Goal: Task Accomplishment & Management: Complete application form

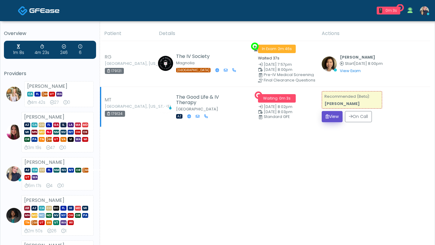
click at [336, 118] on button "View" at bounding box center [332, 116] width 21 height 11
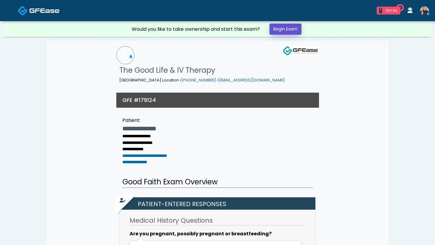
click at [294, 29] on link "Begin Exam" at bounding box center [286, 29] width 32 height 11
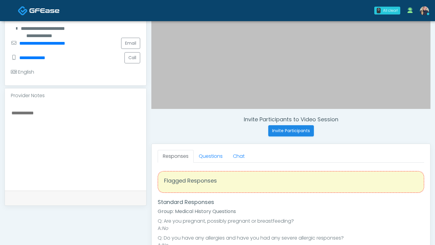
scroll to position [151, 0]
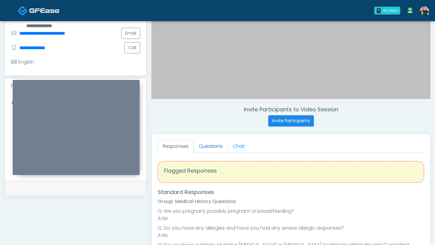
click at [219, 148] on link "Questions" at bounding box center [211, 146] width 34 height 13
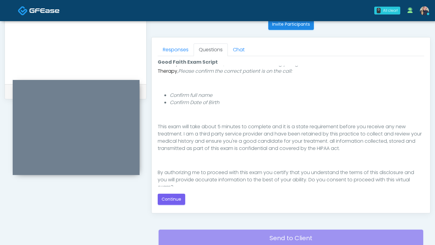
scroll to position [63, 0]
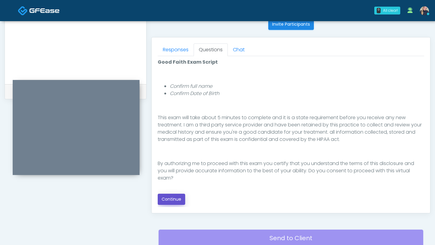
click at [171, 199] on button "Continue" at bounding box center [172, 199] width 28 height 11
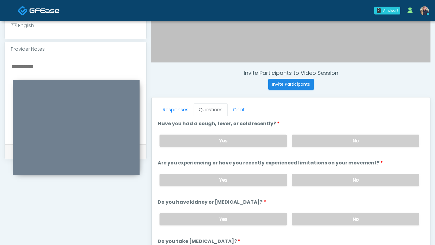
scroll to position [187, 0]
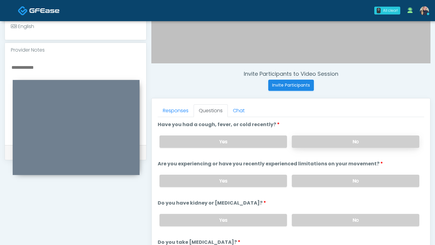
click at [335, 140] on label "No" at bounding box center [356, 142] width 128 height 12
click at [381, 182] on label "No" at bounding box center [356, 181] width 128 height 12
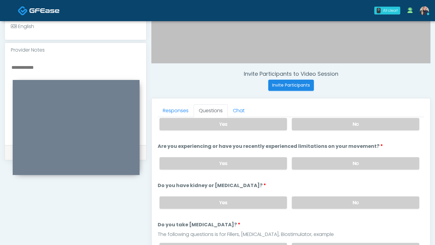
scroll to position [21, 0]
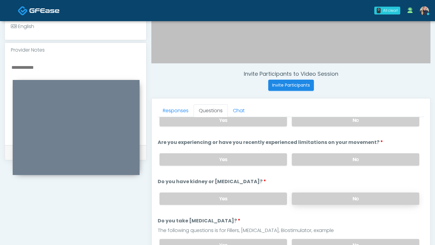
click at [336, 199] on label "No" at bounding box center [356, 199] width 128 height 12
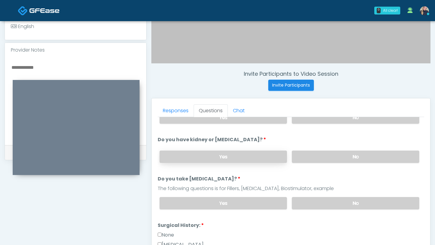
scroll to position [65, 0]
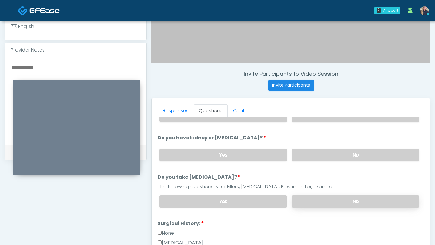
click at [328, 202] on label "No" at bounding box center [356, 202] width 128 height 12
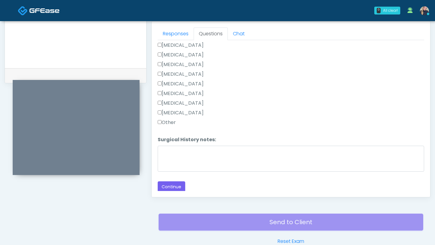
scroll to position [271, 0]
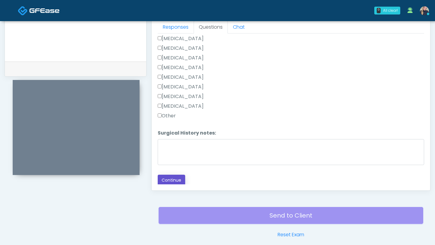
click at [166, 177] on button "Continue" at bounding box center [172, 180] width 28 height 11
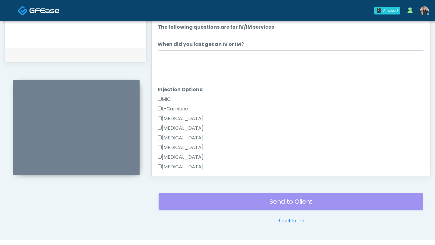
scroll to position [283, 0]
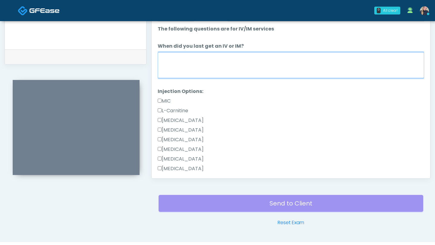
click at [254, 76] on textarea "When did you last get an IV or IM?" at bounding box center [291, 65] width 267 height 26
click at [163, 57] on textarea "******" at bounding box center [291, 65] width 267 height 26
click at [161, 58] on textarea "******" at bounding box center [291, 65] width 267 height 26
click at [193, 61] on textarea "*********" at bounding box center [291, 65] width 267 height 26
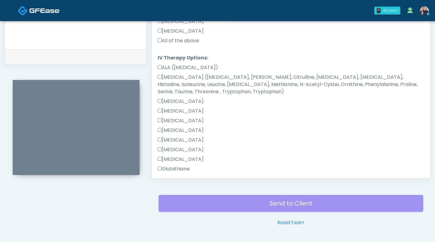
scroll to position [188, 0]
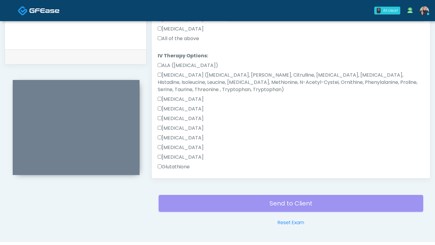
type textarea "**********"
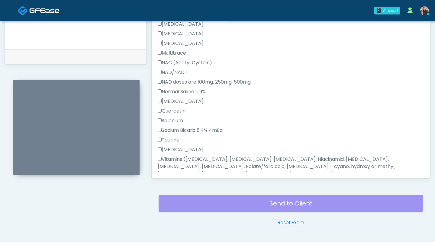
scroll to position [456, 0]
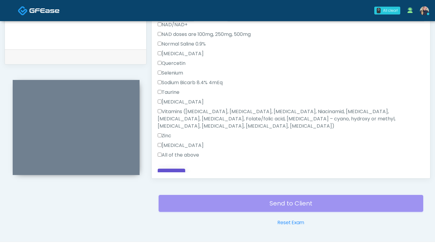
click at [170, 169] on button "Continue" at bounding box center [172, 174] width 28 height 11
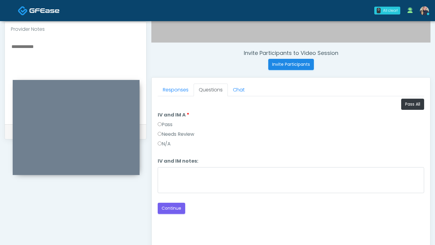
scroll to position [213, 0]
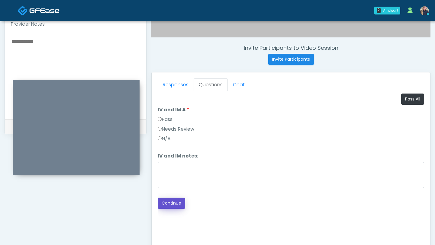
click at [173, 205] on button "Continue" at bounding box center [172, 203] width 28 height 11
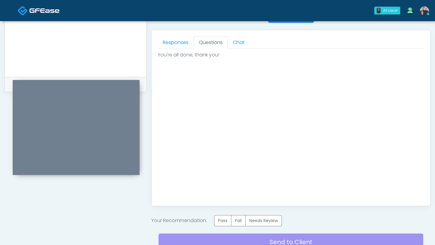
scroll to position [308, 0]
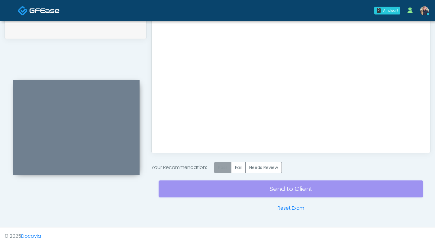
click at [224, 169] on label "Pass" at bounding box center [222, 167] width 17 height 11
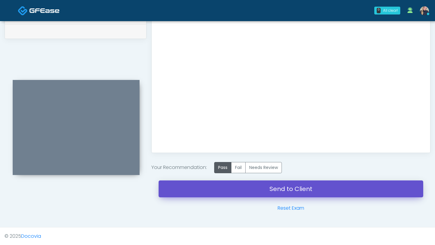
click at [251, 193] on link "Send to Client" at bounding box center [291, 189] width 265 height 17
click at [263, 191] on link "Send to Client" at bounding box center [291, 189] width 265 height 17
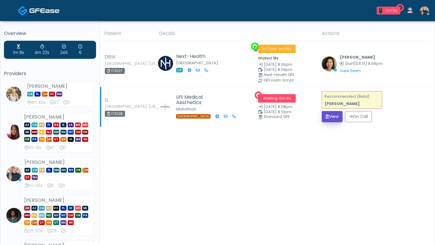
click at [332, 112] on button "View" at bounding box center [332, 116] width 21 height 11
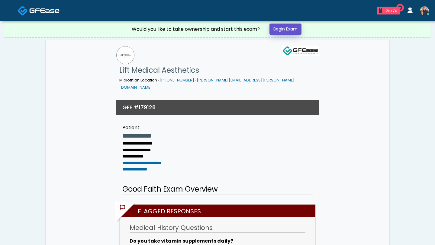
click at [296, 31] on link "Begin Exam" at bounding box center [286, 29] width 32 height 11
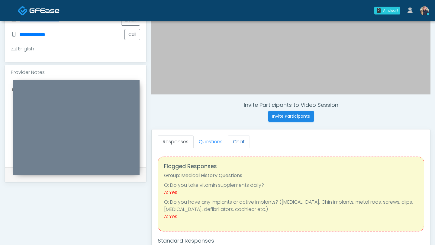
scroll to position [159, 0]
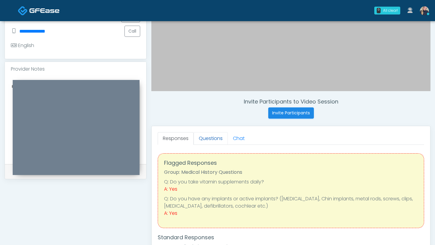
click at [212, 138] on link "Questions" at bounding box center [211, 138] width 34 height 13
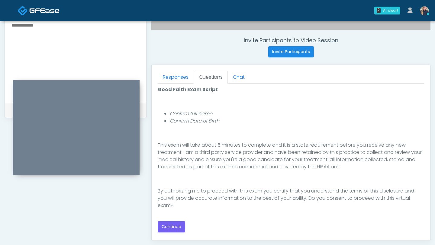
scroll to position [229, 0]
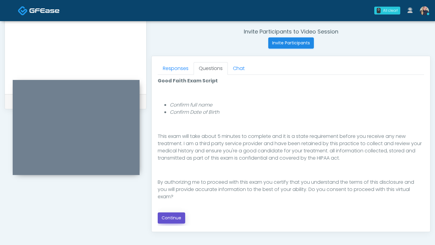
click at [178, 219] on button "Continue" at bounding box center [172, 218] width 28 height 11
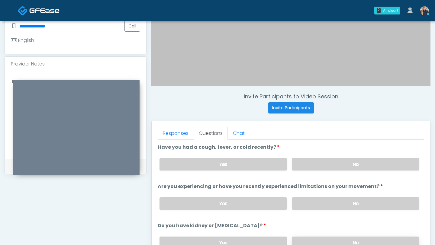
scroll to position [179, 0]
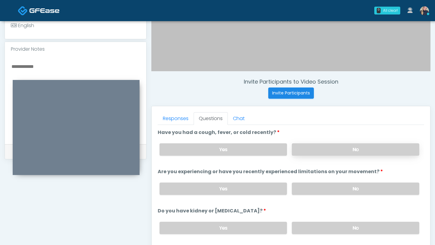
click at [357, 150] on label "No" at bounding box center [356, 150] width 128 height 12
click at [370, 188] on label "No" at bounding box center [356, 189] width 128 height 12
click at [379, 228] on label "No" at bounding box center [356, 228] width 128 height 12
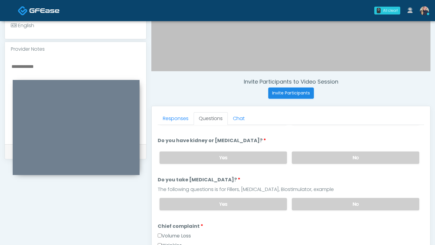
scroll to position [73, 0]
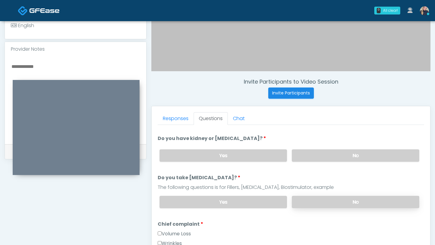
click at [340, 203] on label "No" at bounding box center [356, 202] width 128 height 12
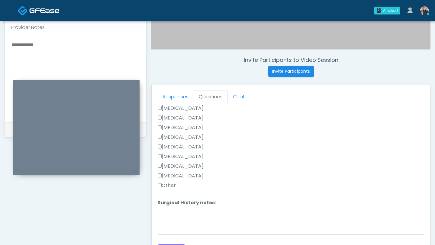
scroll to position [203, 0]
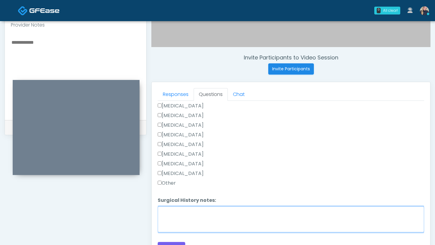
click at [221, 221] on textarea "Surgical History notes:" at bounding box center [291, 220] width 267 height 26
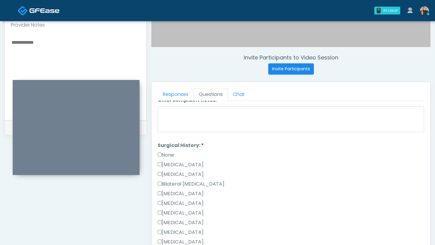
scroll to position [306, 0]
type textarea "**********"
click at [159, 166] on label "Cesarean Section" at bounding box center [181, 165] width 46 height 7
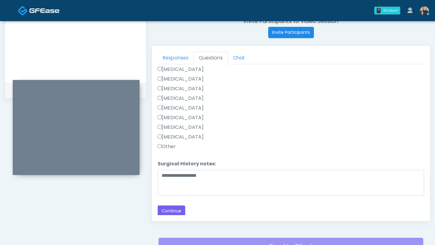
scroll to position [241, 0]
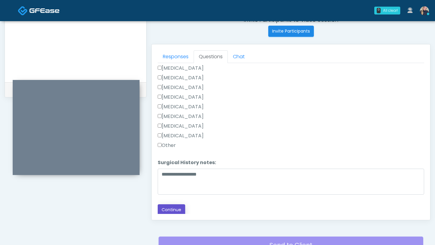
click at [179, 209] on button "Continue" at bounding box center [172, 210] width 28 height 11
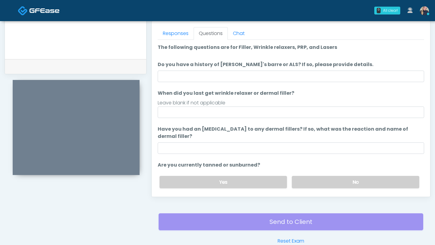
scroll to position [263, 0]
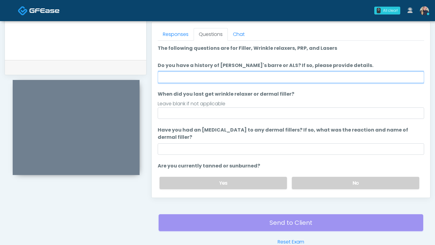
click at [243, 76] on input "Do you have a history of Guillain's barre or ALS? If so, please provide details." at bounding box center [291, 77] width 267 height 11
type input "****"
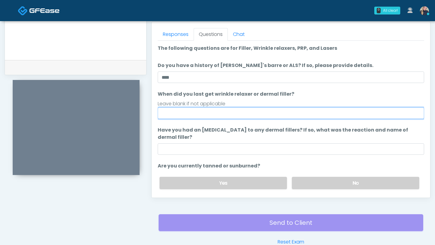
click at [221, 114] on input "When did you last get wrinkle relaxer or dermal filler?" at bounding box center [291, 113] width 267 height 11
type input "*"
type input "*******"
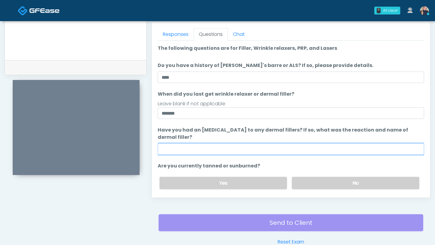
click at [219, 147] on input "Have you had an allergic response to any dermal fillers? If so, what was the re…" at bounding box center [291, 149] width 267 height 11
type input "****"
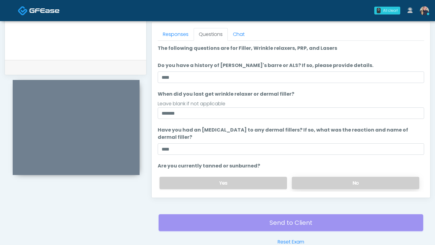
click at [342, 185] on label "No" at bounding box center [356, 183] width 128 height 12
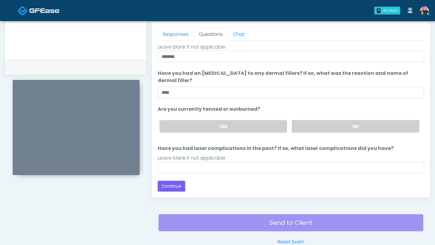
scroll to position [57, 0]
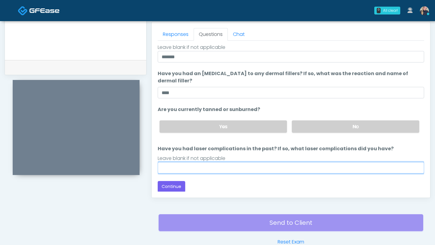
click at [240, 170] on input "Have you had laser complications in the past? If so, what laser complications d…" at bounding box center [291, 167] width 267 height 11
type input "**"
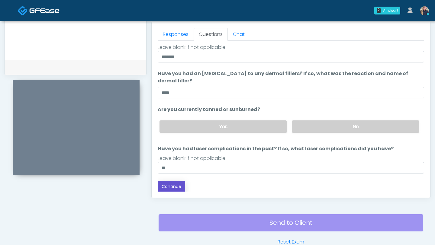
click at [173, 185] on button "Continue" at bounding box center [172, 186] width 28 height 11
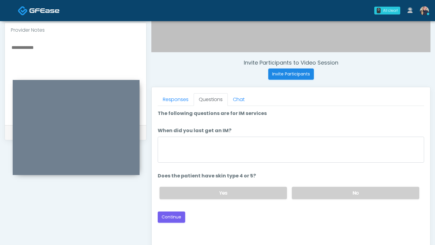
scroll to position [199, 0]
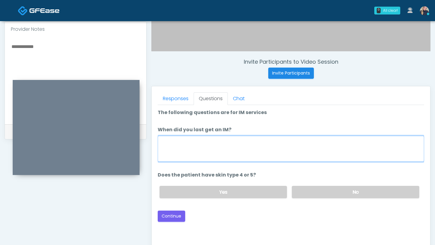
click at [209, 151] on textarea "When did you last get an IM?" at bounding box center [291, 149] width 267 height 26
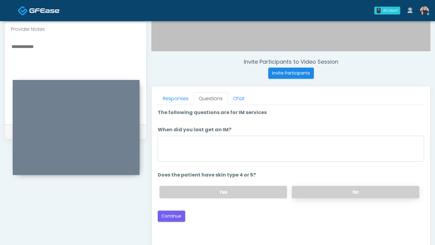
click at [348, 196] on label "No" at bounding box center [356, 192] width 128 height 12
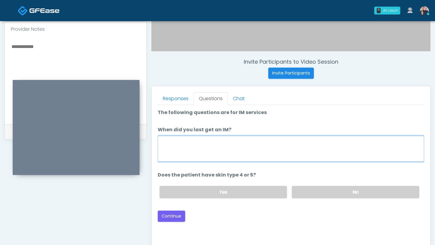
click at [286, 151] on textarea "When did you last get an IM?" at bounding box center [291, 149] width 267 height 26
type textarea "*******"
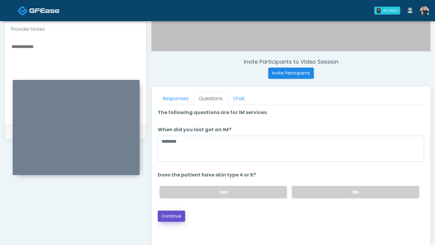
click at [178, 214] on button "Continue" at bounding box center [172, 216] width 28 height 11
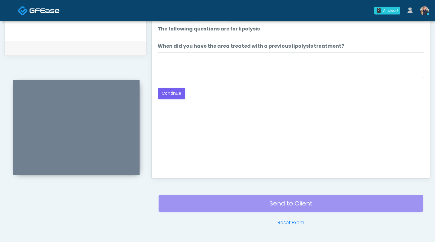
scroll to position [282, 0]
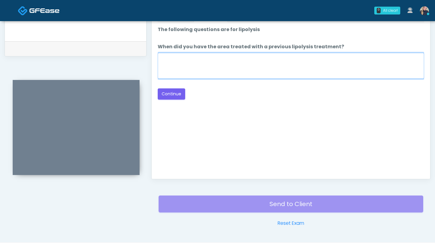
click at [276, 57] on textarea "When did you have the area treated with a previous lipolysis treatment?" at bounding box center [291, 66] width 267 height 26
type textarea "**********"
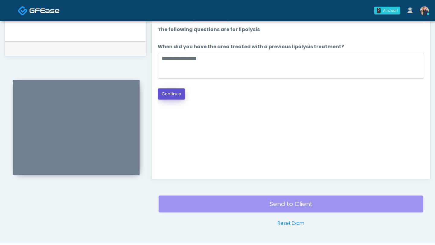
click at [179, 93] on button "Continue" at bounding box center [172, 94] width 28 height 11
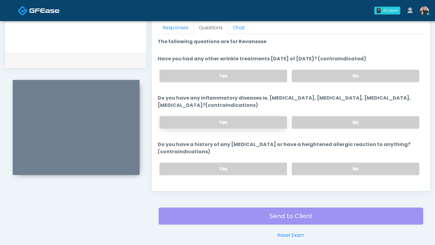
scroll to position [265, 0]
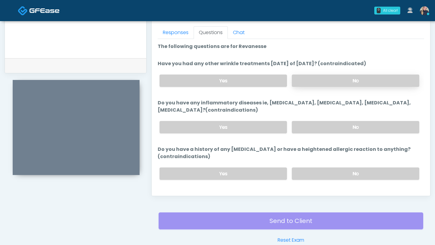
click at [329, 78] on label "No" at bounding box center [356, 81] width 128 height 12
click at [346, 128] on label "No" at bounding box center [356, 127] width 128 height 12
click at [345, 174] on label "No" at bounding box center [356, 174] width 128 height 12
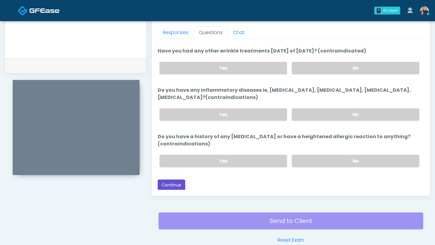
click at [169, 183] on button "Continue" at bounding box center [172, 185] width 28 height 11
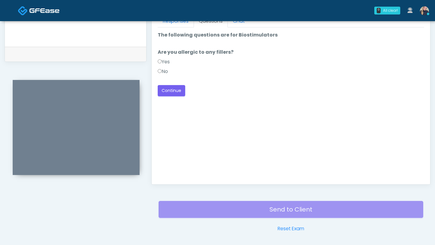
scroll to position [272, 0]
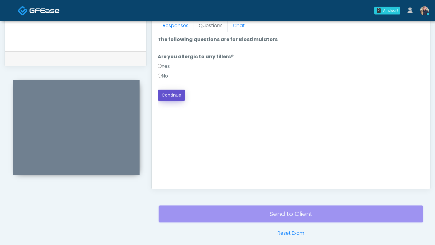
click at [175, 97] on button "Continue" at bounding box center [172, 95] width 28 height 11
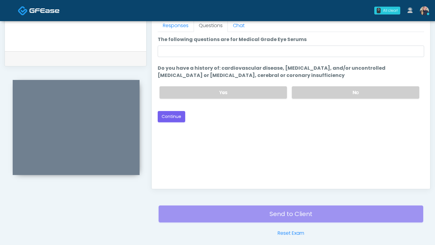
scroll to position [297, 0]
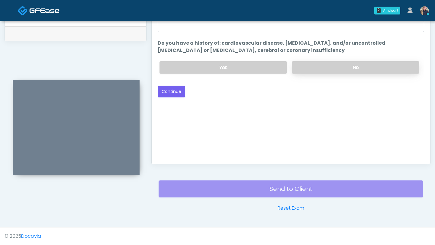
click at [330, 69] on label "No" at bounding box center [356, 67] width 128 height 12
click at [175, 93] on button "Continue" at bounding box center [172, 91] width 28 height 11
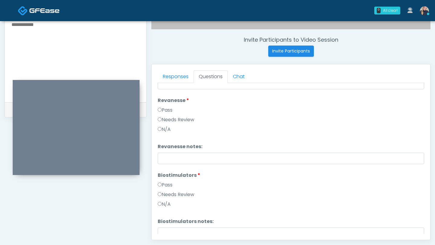
scroll to position [456, 0]
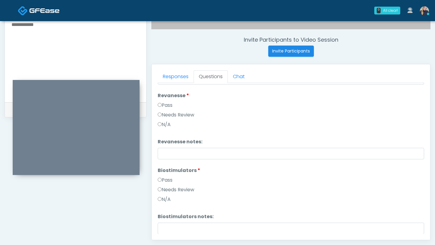
click at [162, 181] on label "Pass" at bounding box center [165, 180] width 15 height 7
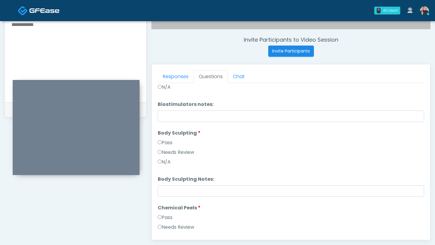
scroll to position [570, 0]
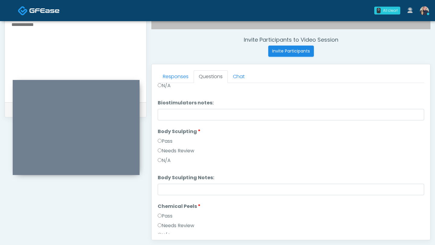
click at [162, 216] on label "Pass" at bounding box center [165, 216] width 15 height 7
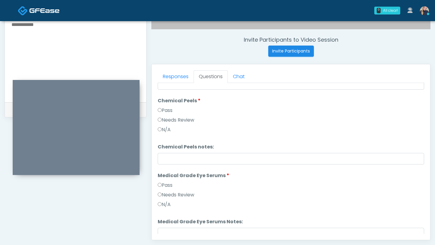
scroll to position [685, 0]
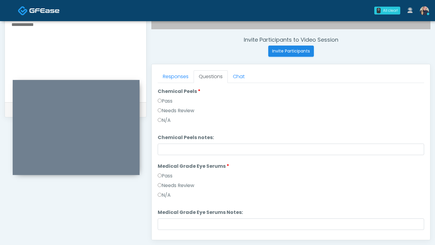
click at [161, 175] on label "Pass" at bounding box center [165, 176] width 15 height 7
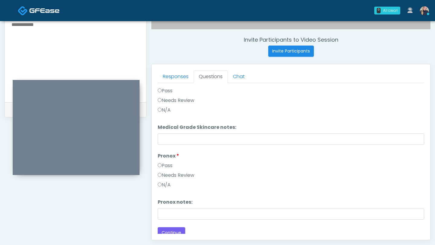
scroll to position [925, 0]
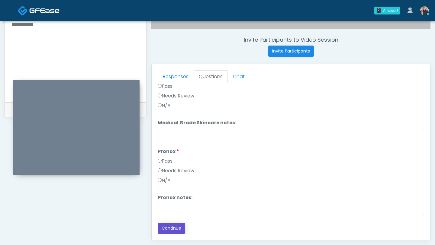
click at [174, 228] on button "Continue" at bounding box center [172, 228] width 28 height 11
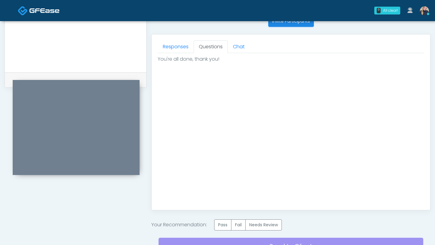
scroll to position [308, 0]
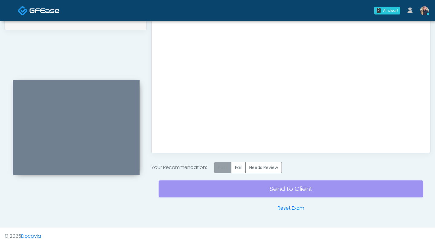
click at [228, 168] on label "Pass" at bounding box center [222, 167] width 17 height 11
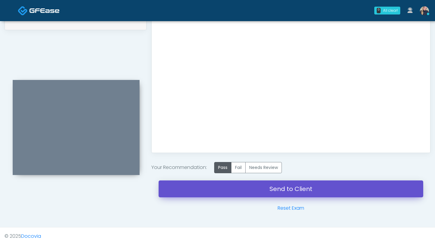
click at [260, 194] on link "Send to Client" at bounding box center [291, 189] width 265 height 17
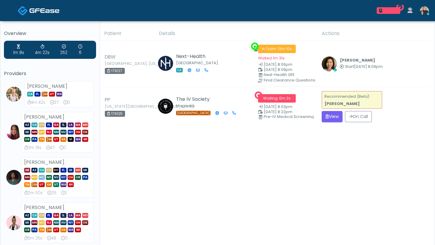
click at [334, 117] on button "View" at bounding box center [332, 116] width 21 height 11
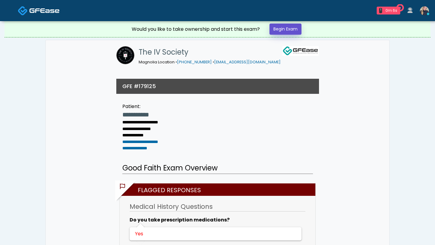
click at [284, 30] on link "Begin Exam" at bounding box center [286, 29] width 32 height 11
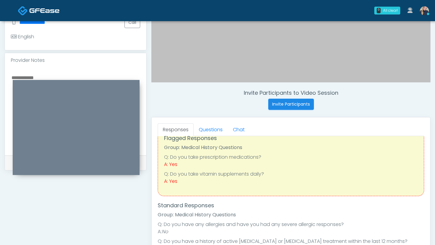
scroll to position [28, 0]
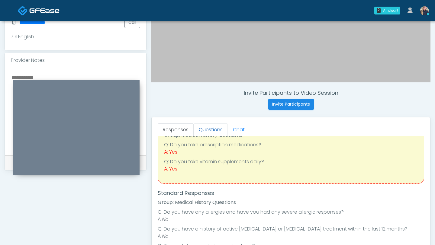
click at [212, 133] on link "Questions" at bounding box center [211, 130] width 34 height 13
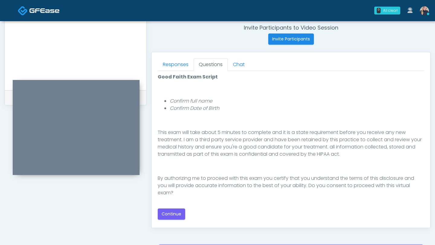
scroll to position [236, 0]
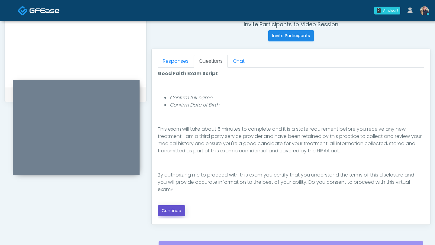
click at [175, 210] on button "Continue" at bounding box center [172, 211] width 28 height 11
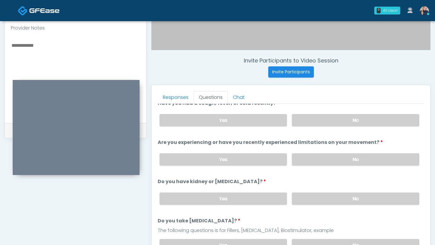
scroll to position [0, 0]
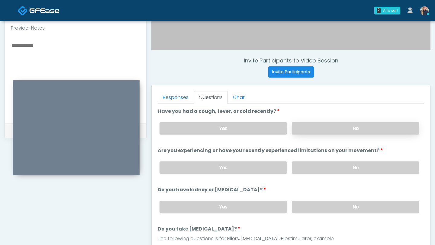
click at [355, 123] on label "No" at bounding box center [356, 128] width 128 height 12
click at [358, 167] on label "No" at bounding box center [356, 168] width 128 height 12
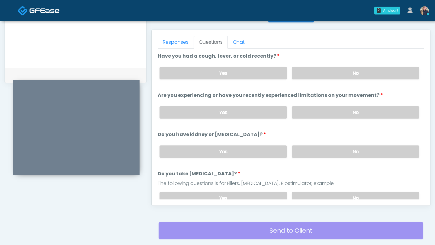
scroll to position [271, 0]
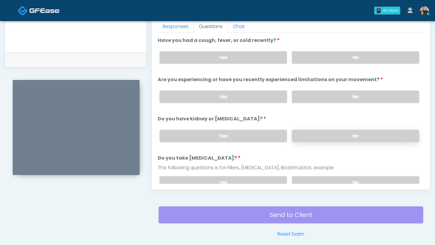
click at [360, 134] on label "No" at bounding box center [356, 136] width 128 height 12
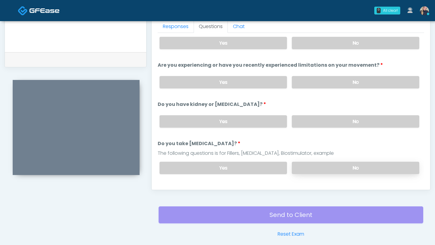
click at [354, 166] on label "No" at bounding box center [356, 168] width 128 height 12
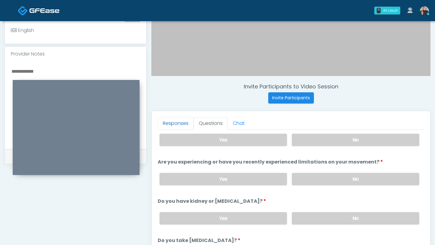
scroll to position [175, 0]
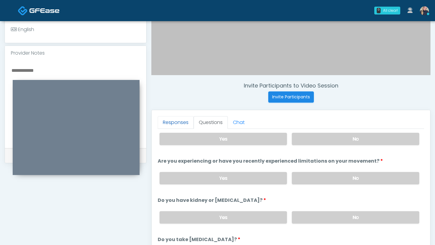
click at [177, 121] on link "Responses" at bounding box center [176, 122] width 36 height 13
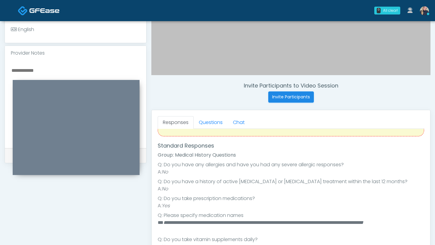
scroll to position [95, 0]
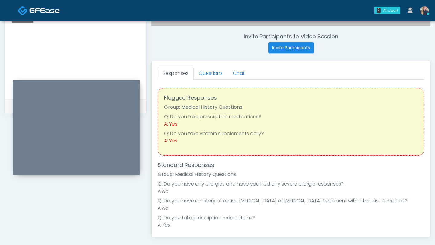
scroll to position [229, 0]
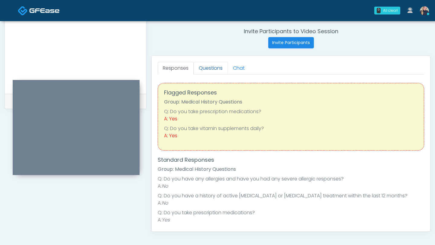
click at [208, 69] on link "Questions" at bounding box center [211, 68] width 34 height 13
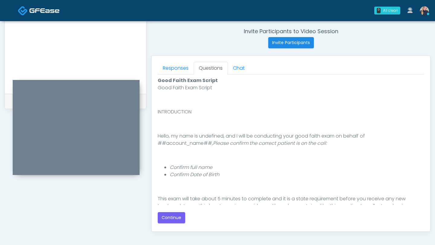
scroll to position [63, 0]
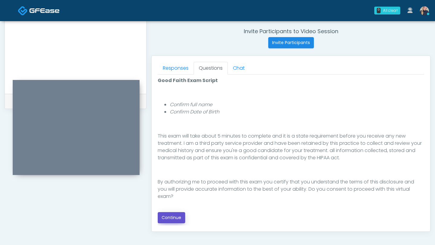
click at [175, 214] on button "Continue" at bounding box center [172, 217] width 28 height 11
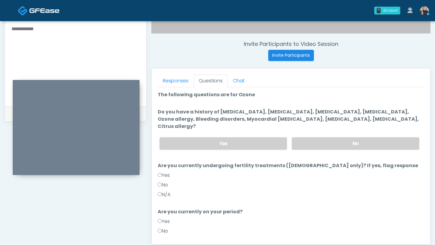
scroll to position [216, 0]
click at [178, 81] on link "Responses" at bounding box center [176, 81] width 36 height 13
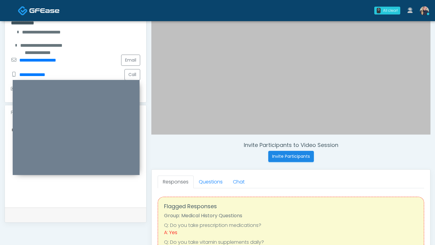
scroll to position [102, 0]
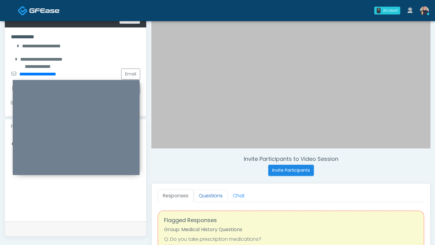
click at [214, 201] on link "Questions" at bounding box center [211, 196] width 34 height 13
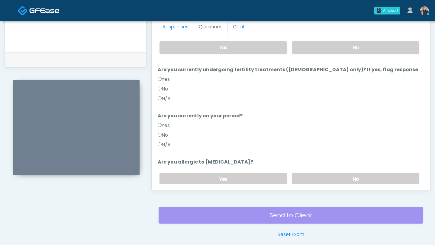
scroll to position [0, 0]
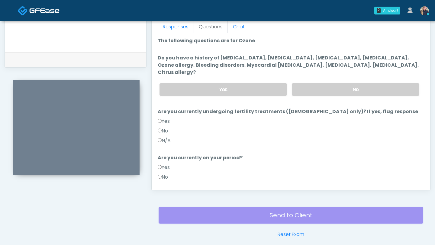
click at [157, 170] on div "Responses Questions Chat Good Faith Exam Script Good Faith Exam Script INTRODUC…" at bounding box center [291, 103] width 279 height 176
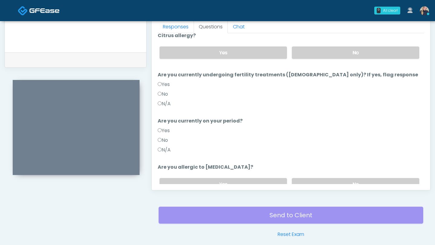
scroll to position [59, 0]
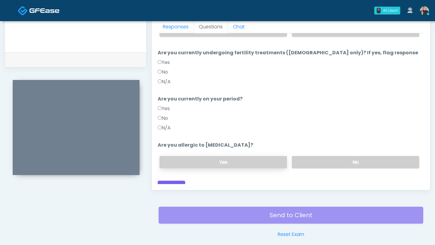
click at [266, 156] on label "Yes" at bounding box center [224, 162] width 128 height 12
click at [336, 156] on label "No" at bounding box center [356, 162] width 128 height 12
click at [179, 181] on button "Continue" at bounding box center [172, 186] width 28 height 11
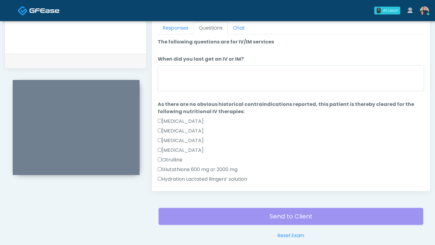
scroll to position [269, 0]
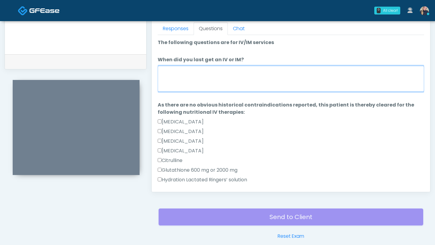
click at [206, 85] on textarea "When did you last get an IV or IM?" at bounding box center [291, 79] width 267 height 26
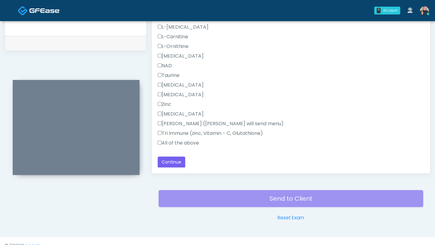
scroll to position [297, 0]
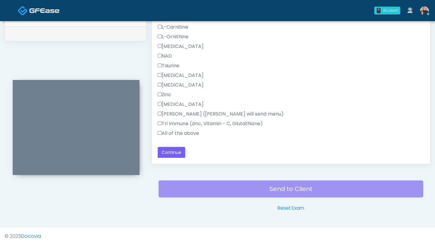
type textarea "*******"
click at [172, 151] on button "Continue" at bounding box center [172, 152] width 28 height 11
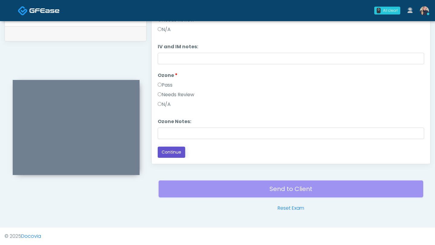
click at [177, 154] on button "Continue" at bounding box center [172, 152] width 28 height 11
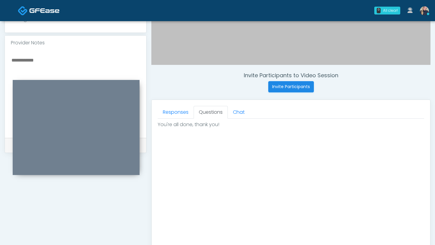
scroll to position [308, 0]
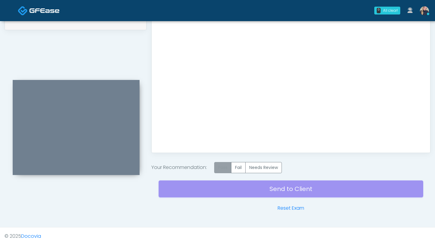
click at [225, 169] on label "Pass" at bounding box center [222, 167] width 17 height 11
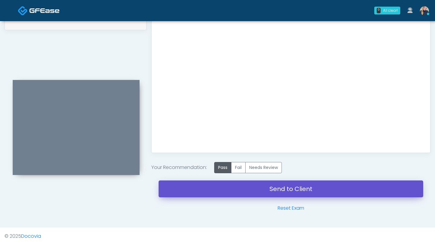
click at [226, 191] on link "Send to Client" at bounding box center [291, 189] width 265 height 17
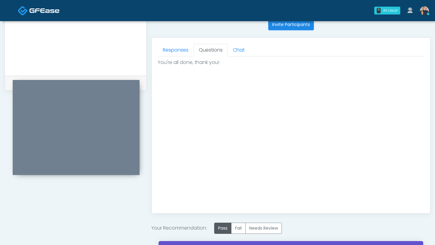
scroll to position [247, 0]
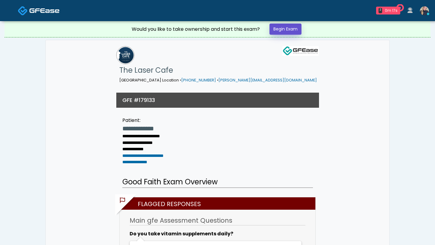
click at [282, 31] on link "Begin Exam" at bounding box center [286, 29] width 32 height 11
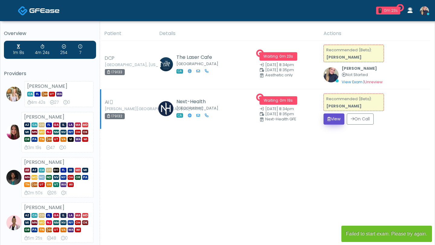
click at [335, 120] on button "View" at bounding box center [334, 119] width 21 height 11
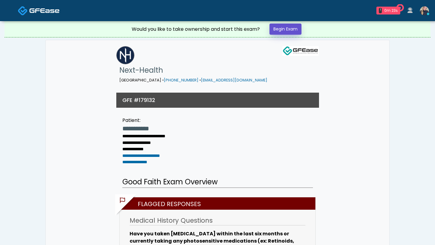
click at [289, 33] on link "Begin Exam" at bounding box center [286, 29] width 32 height 11
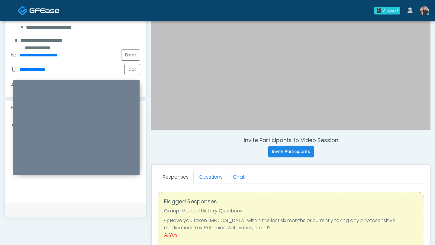
scroll to position [121, 0]
click at [212, 179] on link "Questions" at bounding box center [211, 177] width 34 height 13
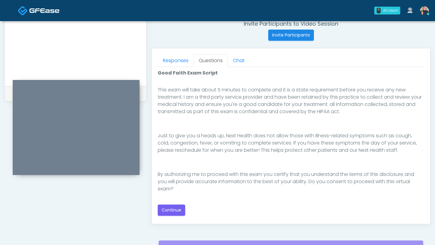
scroll to position [238, 0]
click at [175, 209] on button "Continue" at bounding box center [172, 209] width 28 height 11
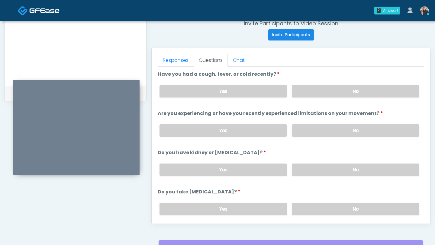
scroll to position [232, 0]
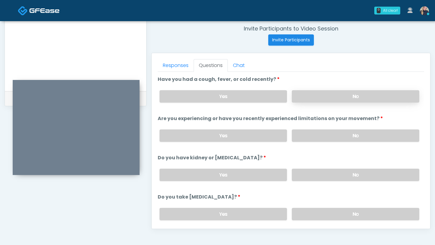
click at [362, 98] on label "No" at bounding box center [356, 96] width 128 height 12
click at [340, 134] on label "No" at bounding box center [356, 136] width 128 height 12
click at [331, 174] on label "No" at bounding box center [356, 175] width 128 height 12
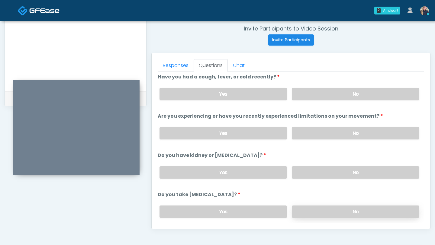
click at [321, 209] on label "No" at bounding box center [356, 212] width 128 height 12
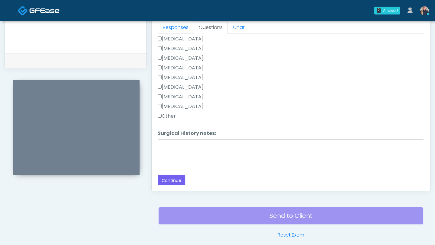
scroll to position [274, 0]
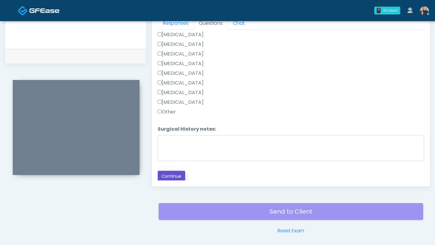
click at [167, 176] on button "Continue" at bounding box center [172, 176] width 28 height 11
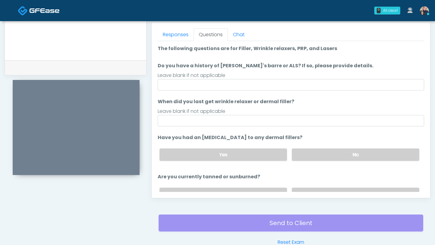
scroll to position [259, 0]
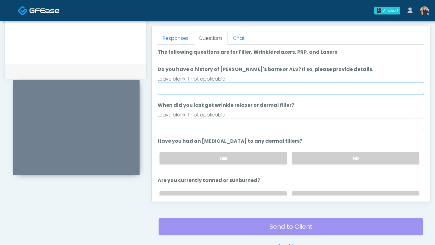
click at [249, 90] on input "Do you have a history of Guillain's barre or ALS? If so, please provide details." at bounding box center [291, 88] width 267 height 11
type input "**"
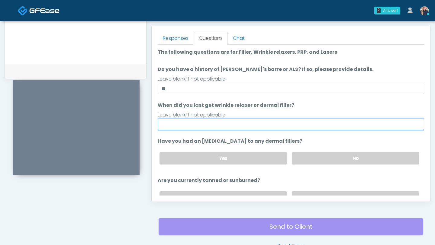
click at [291, 121] on input "When did you last get wrinkle relaxer or dermal filler?" at bounding box center [291, 124] width 267 height 11
click at [193, 125] on input "**********" at bounding box center [291, 124] width 267 height 11
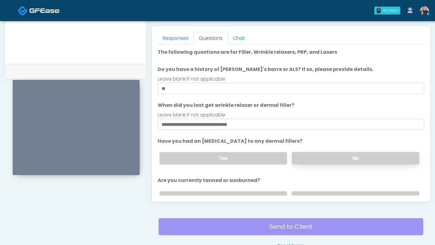
click at [318, 155] on label "No" at bounding box center [356, 158] width 128 height 12
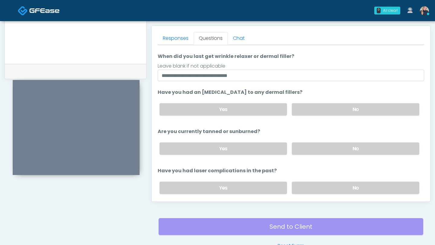
scroll to position [49, 0]
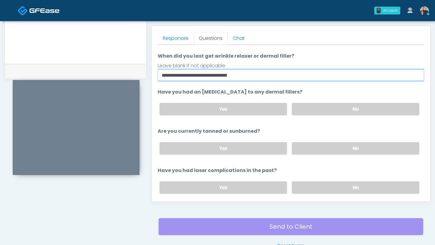
click at [251, 70] on input "**********" at bounding box center [291, 75] width 267 height 11
click at [251, 76] on input "**********" at bounding box center [291, 75] width 267 height 11
type input "**********"
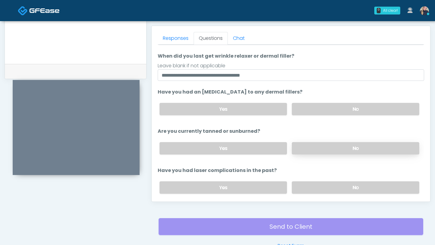
click at [344, 147] on label "No" at bounding box center [356, 148] width 128 height 12
click at [266, 147] on label "Yes" at bounding box center [224, 148] width 128 height 12
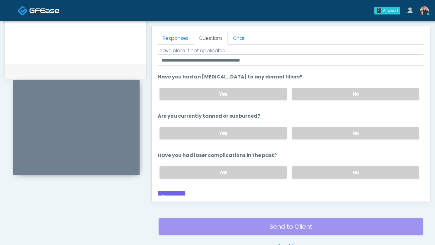
scroll to position [68, 0]
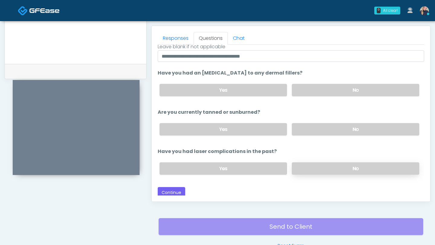
click at [332, 168] on label "No" at bounding box center [356, 169] width 128 height 12
click at [172, 192] on button "Continue" at bounding box center [172, 192] width 28 height 11
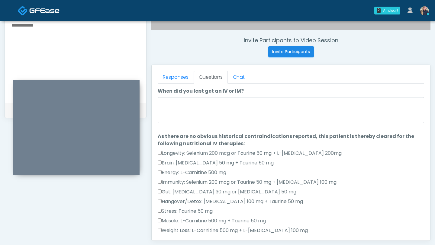
scroll to position [220, 0]
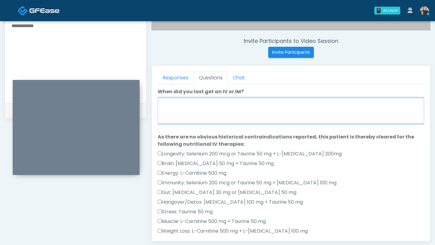
click at [202, 115] on textarea "When did you last get an IV or IM?" at bounding box center [291, 111] width 267 height 26
click at [214, 104] on textarea "**********" at bounding box center [291, 111] width 267 height 26
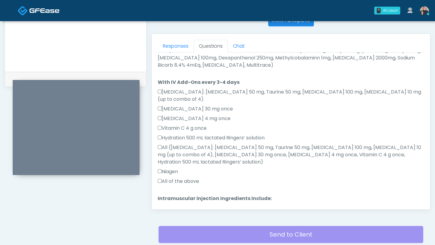
scroll to position [372, 0]
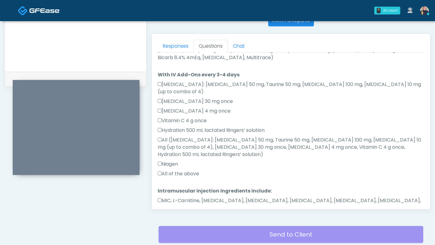
type textarea "**********"
click at [172, 222] on button "Continue" at bounding box center [172, 227] width 28 height 11
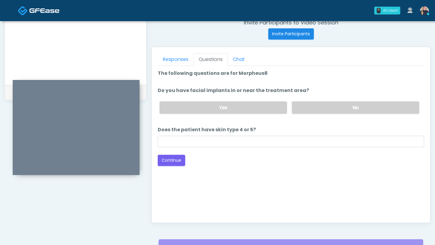
scroll to position [237, 0]
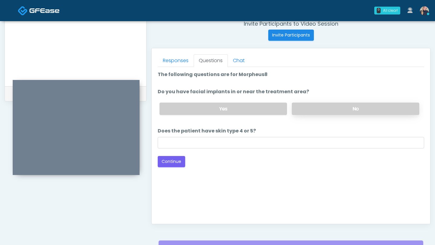
click at [322, 111] on label "No" at bounding box center [356, 109] width 128 height 12
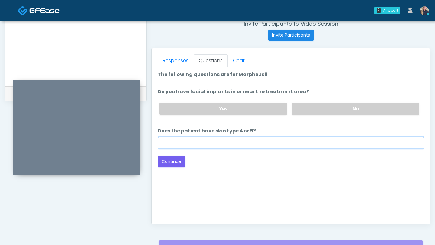
click at [295, 142] on input "Does the patient have skin type 4 or 5?" at bounding box center [291, 142] width 267 height 11
type input "**"
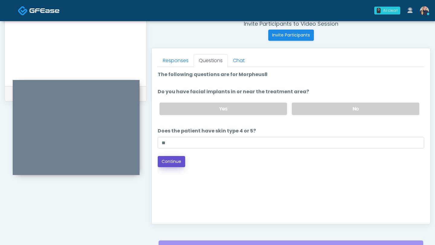
click at [176, 162] on button "Continue" at bounding box center [172, 161] width 28 height 11
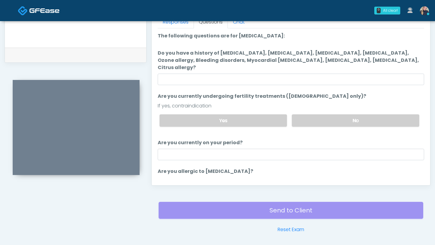
scroll to position [273, 0]
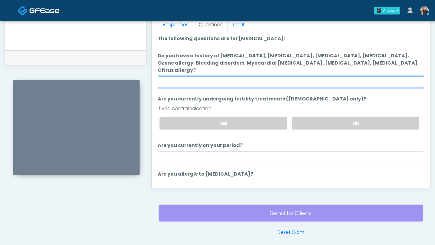
click at [231, 76] on input "Do you have a history of Hyperthyroidism, Hypotension, Hypocalcemia, Hypoglycem…" at bounding box center [291, 81] width 267 height 11
type input "**"
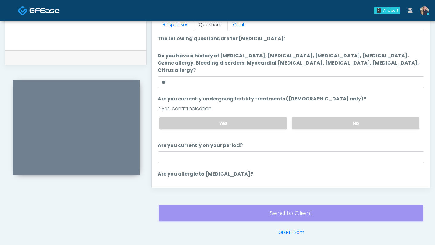
click at [381, 96] on li "Are you currently undergoing fertility treatments (female only)? Are you curren…" at bounding box center [291, 115] width 267 height 39
click at [318, 117] on label "No" at bounding box center [356, 123] width 128 height 12
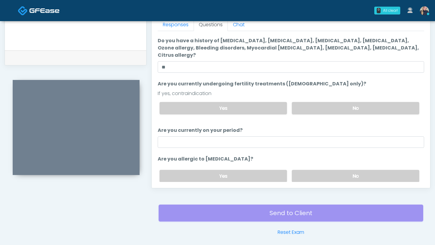
scroll to position [17, 0]
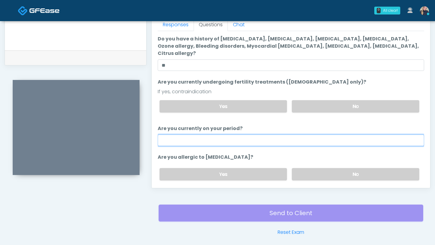
click at [241, 135] on input "Are you currently on your period?" at bounding box center [291, 140] width 267 height 11
type input "*"
type input "***"
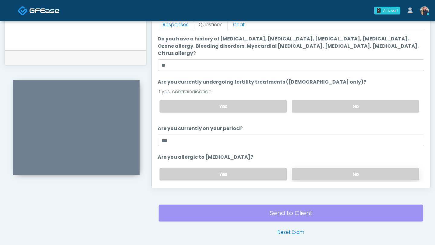
click at [336, 168] on label "No" at bounding box center [356, 174] width 128 height 12
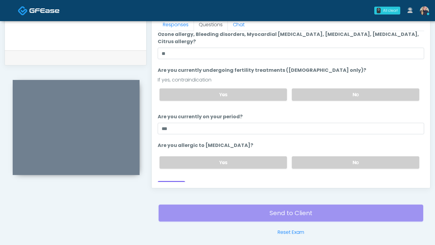
scroll to position [31, 0]
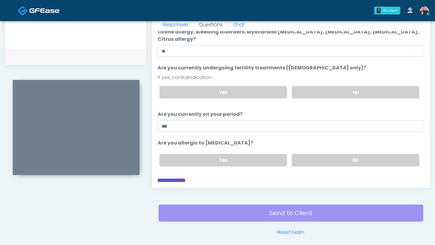
click at [168, 179] on button "Continue" at bounding box center [172, 184] width 28 height 11
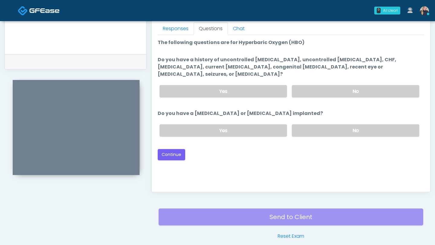
scroll to position [266, 0]
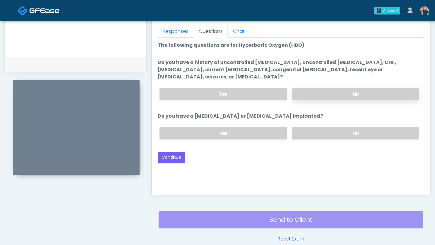
click at [351, 88] on label "No" at bounding box center [356, 94] width 128 height 12
click at [366, 127] on label "No" at bounding box center [356, 133] width 128 height 12
click at [178, 152] on button "Continue" at bounding box center [172, 157] width 28 height 11
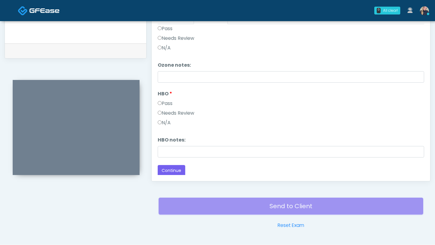
scroll to position [289, 0]
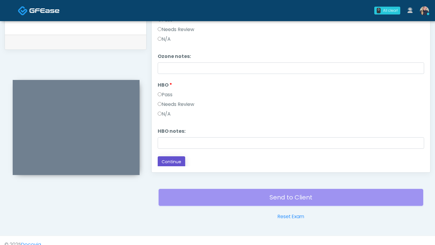
click at [171, 157] on button "Continue" at bounding box center [172, 162] width 28 height 11
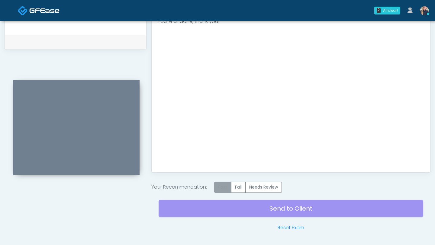
click at [225, 188] on label "Pass" at bounding box center [222, 187] width 17 height 11
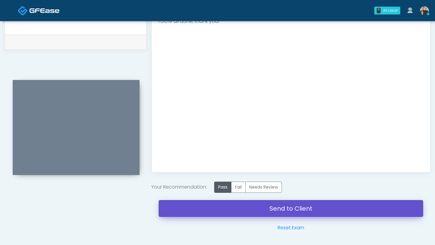
click at [252, 213] on link "Send to Client" at bounding box center [291, 208] width 265 height 17
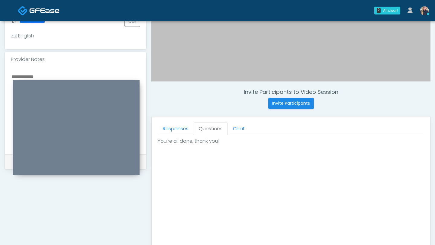
scroll to position [167, 0]
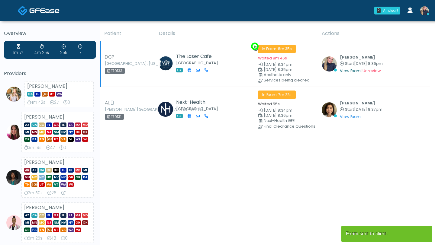
click at [352, 71] on link "View Exam" at bounding box center [350, 70] width 21 height 5
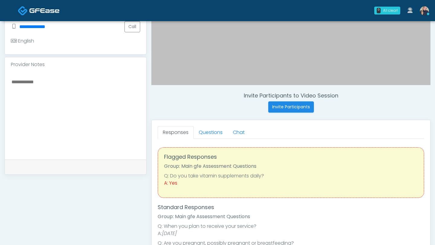
scroll to position [165, 0]
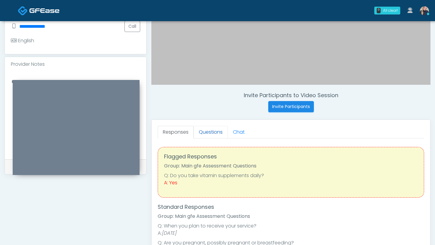
click at [207, 133] on link "Questions" at bounding box center [211, 132] width 34 height 13
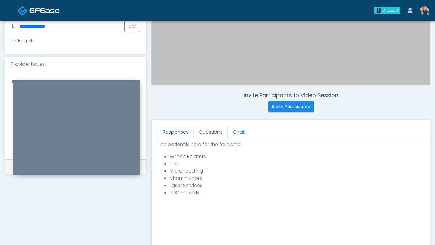
click at [181, 132] on link "Responses" at bounding box center [176, 132] width 36 height 13
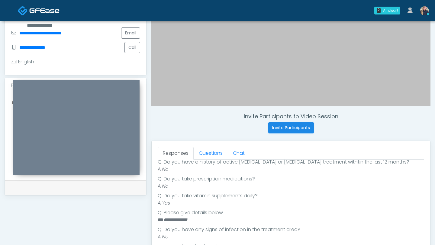
scroll to position [139, 0]
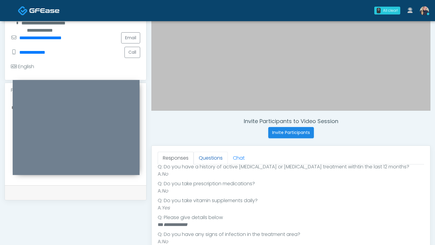
click at [215, 160] on link "Questions" at bounding box center [211, 158] width 34 height 13
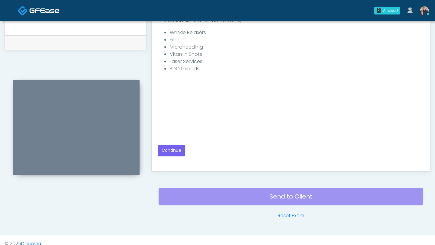
scroll to position [290, 0]
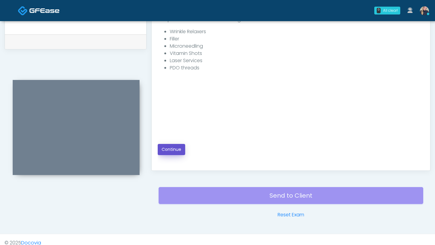
click at [180, 150] on button "Continue" at bounding box center [172, 149] width 28 height 11
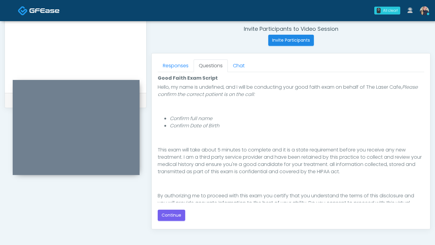
scroll to position [63, 0]
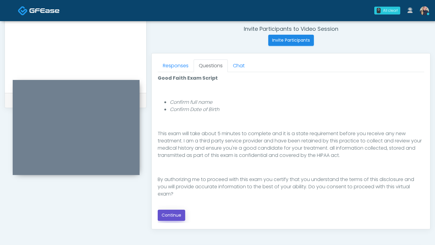
click at [169, 214] on button "Continue" at bounding box center [172, 215] width 28 height 11
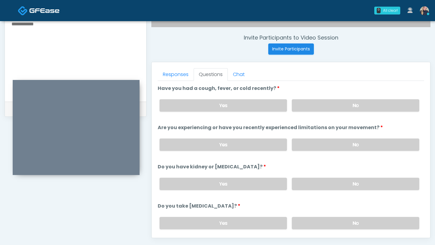
scroll to position [222, 0]
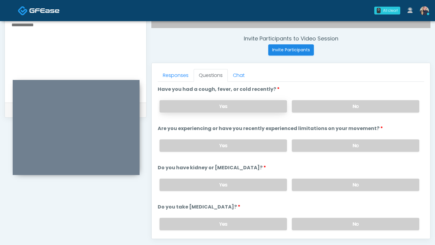
click at [251, 105] on label "Yes" at bounding box center [224, 106] width 128 height 12
click at [350, 147] on label "No" at bounding box center [356, 146] width 128 height 12
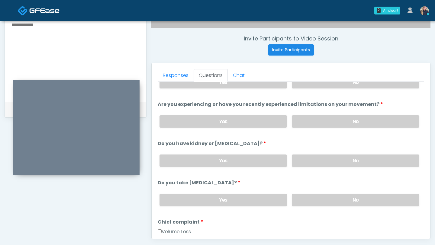
scroll to position [24, 0]
click at [349, 158] on label "No" at bounding box center [356, 160] width 128 height 12
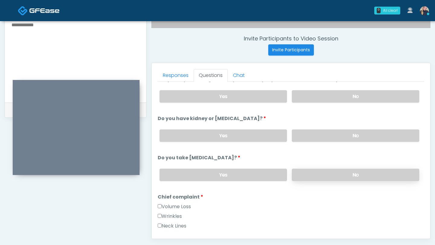
click at [323, 172] on label "No" at bounding box center [356, 175] width 128 height 12
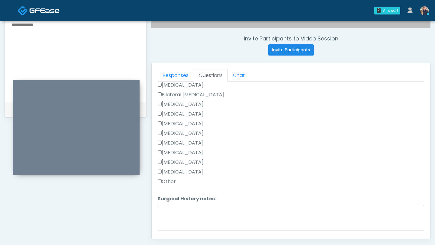
scroll to position [406, 0]
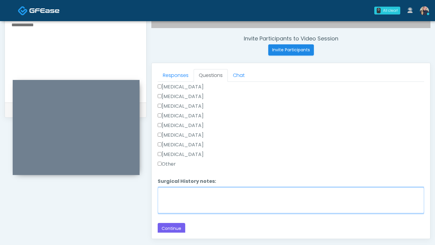
click at [218, 197] on textarea "Surgical History notes:" at bounding box center [291, 201] width 267 height 26
click at [187, 195] on textarea "Surgical History notes:" at bounding box center [291, 201] width 267 height 26
type textarea "*"
type textarea "**********"
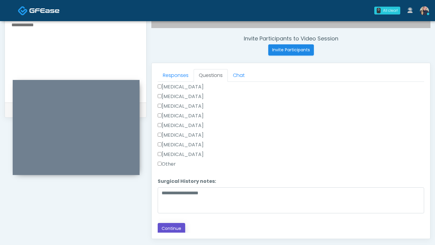
click at [176, 228] on button "Continue" at bounding box center [172, 228] width 28 height 11
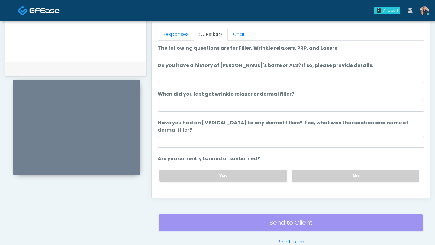
scroll to position [250, 0]
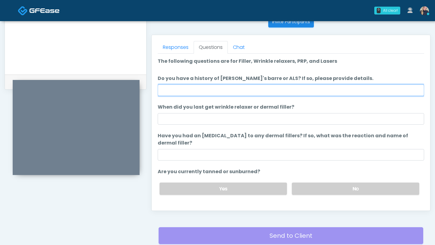
click at [222, 90] on input "Do you have a history of Guillain's barre or ALS? If so, please provide details." at bounding box center [291, 90] width 267 height 11
type input "**"
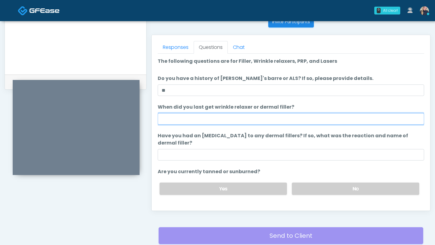
click at [239, 118] on input "When did you last get wrinkle relaxer or dermal filler?" at bounding box center [291, 118] width 267 height 11
type input "**********"
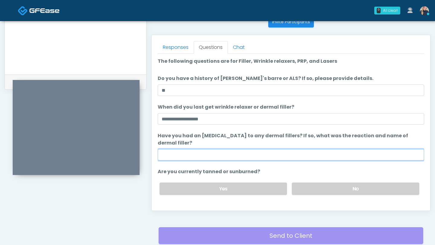
click at [222, 157] on input "Have you had an allergic response to any dermal fillers? If so, what was the re…" at bounding box center [291, 154] width 267 height 11
type input "**********"
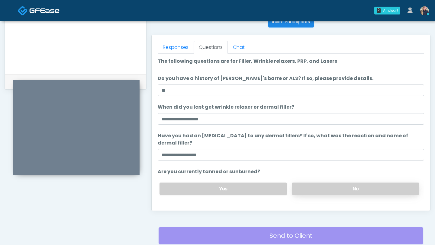
click at [336, 190] on label "No" at bounding box center [356, 189] width 128 height 12
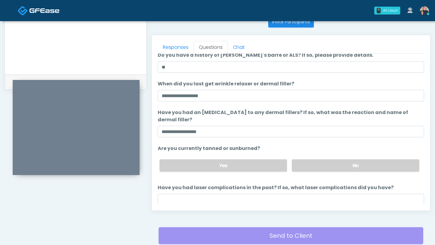
scroll to position [42, 0]
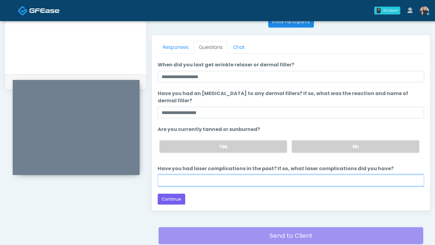
click at [246, 180] on input "Have you had laser complications in the past? If so, what laser complications d…" at bounding box center [291, 180] width 267 height 11
type input "**"
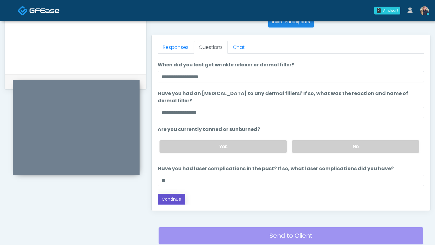
click at [173, 199] on button "Continue" at bounding box center [172, 199] width 28 height 11
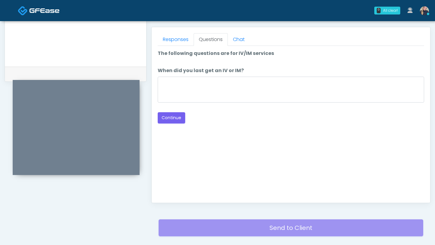
scroll to position [258, 0]
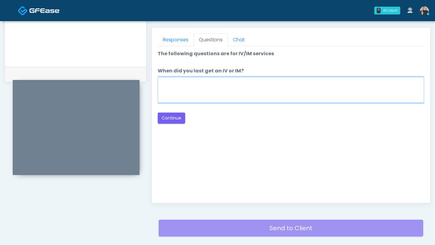
click at [218, 94] on textarea "When did you last get an IV or IM?" at bounding box center [291, 90] width 267 height 26
type textarea "**********"
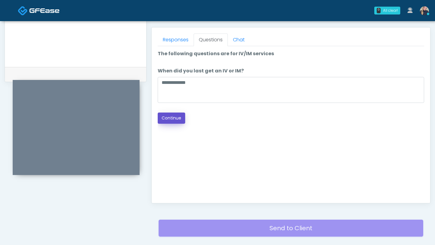
click at [178, 116] on button "Continue" at bounding box center [172, 118] width 28 height 11
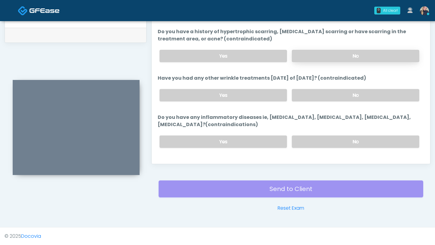
click at [367, 57] on label "No" at bounding box center [356, 56] width 128 height 12
click at [335, 97] on label "No" at bounding box center [356, 95] width 128 height 12
click at [356, 140] on label "No" at bounding box center [356, 142] width 128 height 12
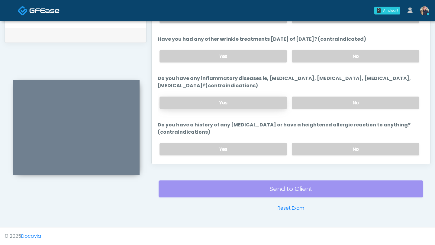
scroll to position [59, 0]
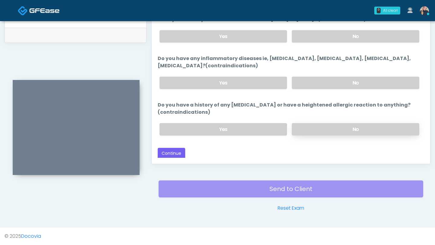
click at [340, 127] on label "No" at bounding box center [356, 129] width 128 height 12
click at [175, 153] on button "Continue" at bounding box center [172, 153] width 28 height 11
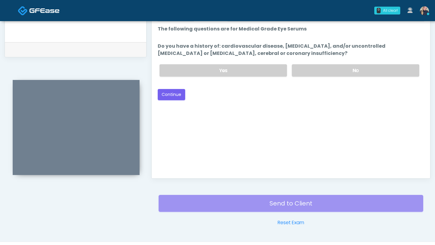
scroll to position [282, 0]
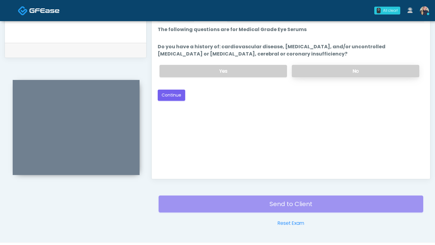
click at [372, 73] on label "No" at bounding box center [356, 71] width 128 height 12
click at [172, 93] on button "Continue" at bounding box center [172, 95] width 28 height 11
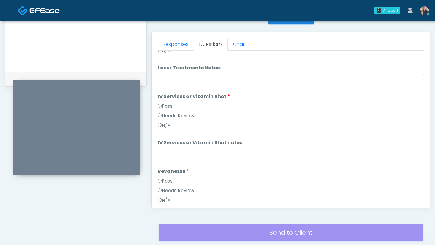
scroll to position [289, 0]
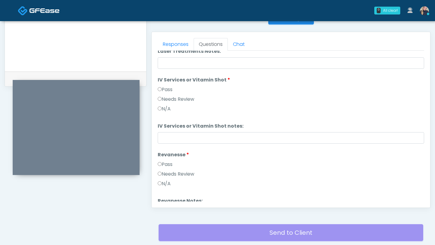
click at [159, 91] on label "Pass" at bounding box center [165, 89] width 15 height 7
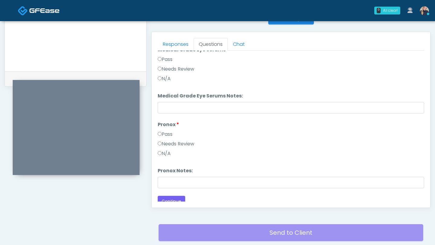
scroll to position [475, 0]
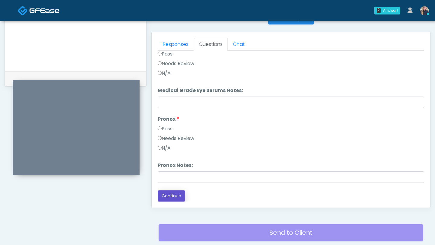
click at [172, 199] on button "Continue" at bounding box center [172, 196] width 28 height 11
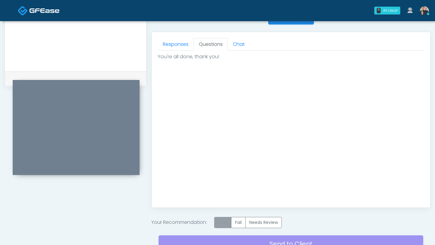
click at [227, 223] on label "Pass" at bounding box center [222, 222] width 17 height 11
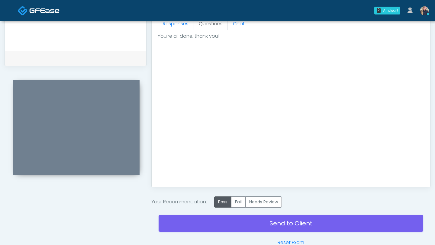
scroll to position [308, 0]
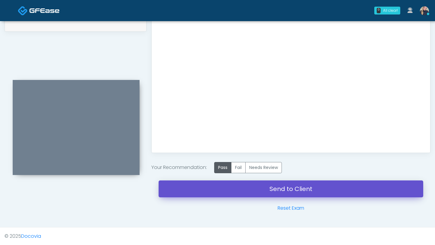
click at [242, 186] on link "Send to Client" at bounding box center [291, 189] width 265 height 17
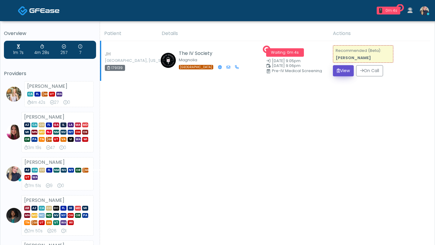
click at [342, 72] on button "View" at bounding box center [343, 70] width 21 height 11
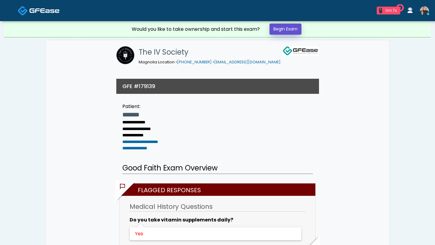
click at [292, 28] on link "Begin Exam" at bounding box center [286, 29] width 32 height 11
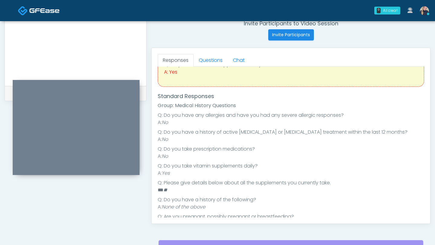
scroll to position [41, 0]
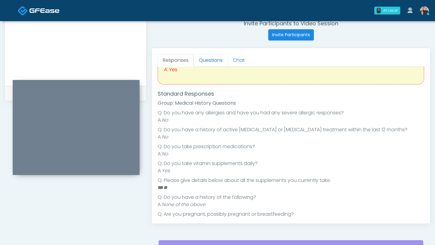
click at [211, 58] on link "Questions" at bounding box center [211, 60] width 34 height 13
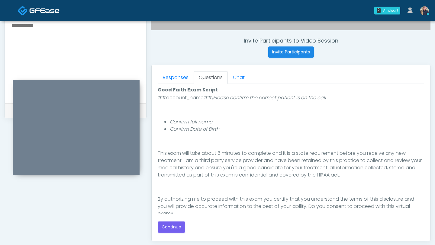
scroll to position [63, 0]
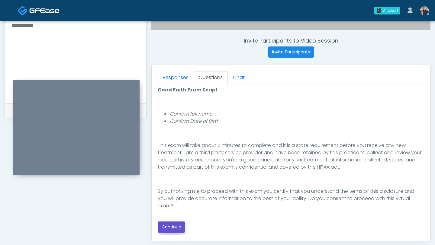
click at [174, 228] on button "Continue" at bounding box center [172, 227] width 28 height 11
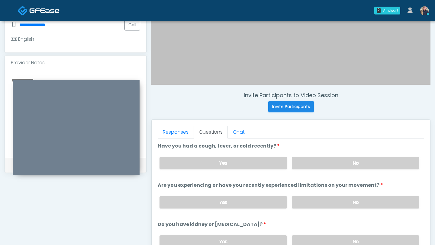
scroll to position [163, 0]
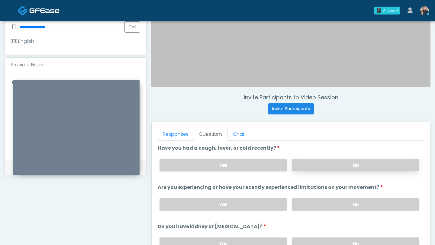
click at [336, 166] on label "No" at bounding box center [356, 165] width 128 height 12
click at [361, 201] on label "No" at bounding box center [356, 205] width 128 height 12
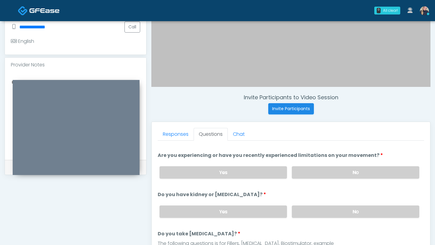
scroll to position [34, 0]
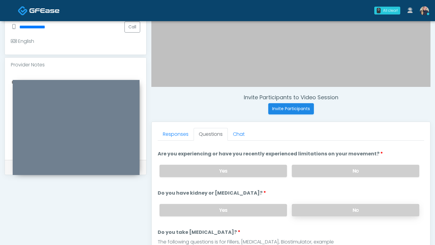
click at [339, 213] on label "No" at bounding box center [356, 210] width 128 height 12
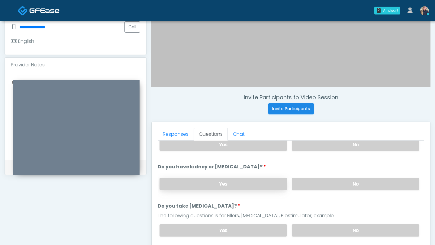
scroll to position [72, 0]
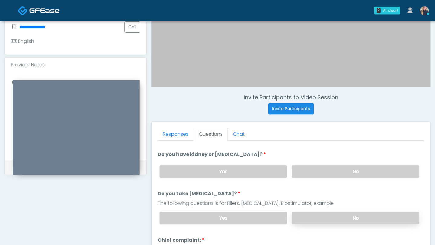
click at [341, 214] on label "No" at bounding box center [356, 218] width 128 height 12
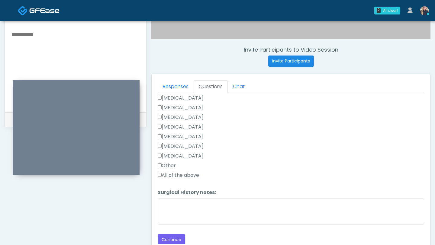
scroll to position [211, 0]
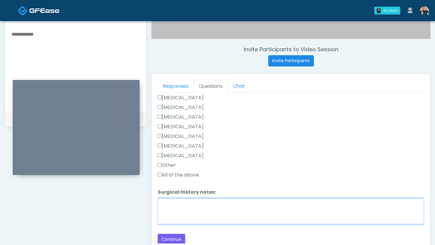
click at [219, 206] on textarea "Surgical History notes:" at bounding box center [291, 212] width 267 height 26
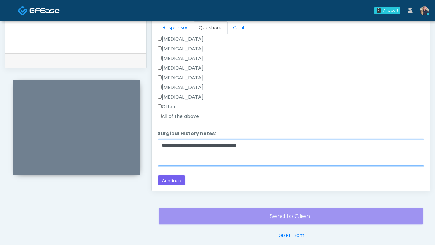
scroll to position [270, 0]
type textarea "**********"
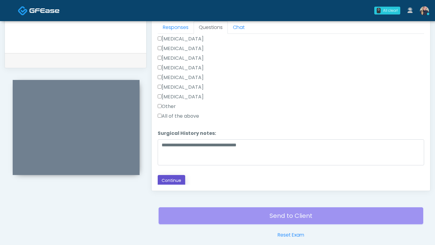
click at [171, 182] on button "Continue" at bounding box center [172, 180] width 28 height 11
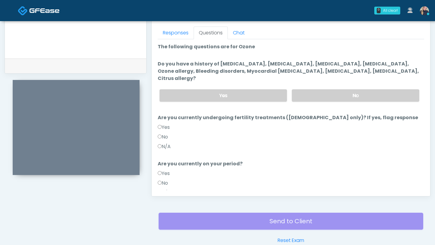
scroll to position [265, 0]
click at [327, 89] on label "No" at bounding box center [356, 95] width 128 height 12
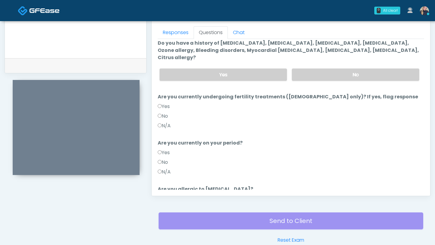
scroll to position [56, 0]
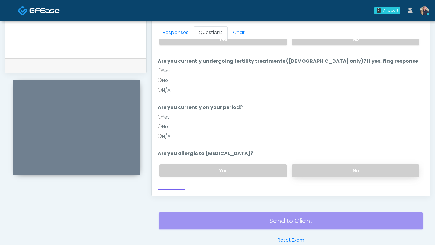
click at [358, 165] on label "No" at bounding box center [356, 171] width 128 height 12
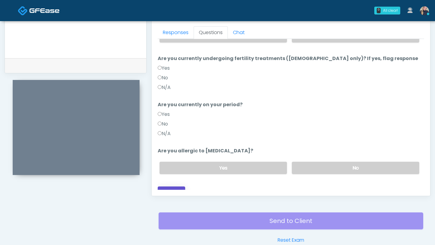
click at [181, 187] on button "Continue" at bounding box center [172, 192] width 28 height 11
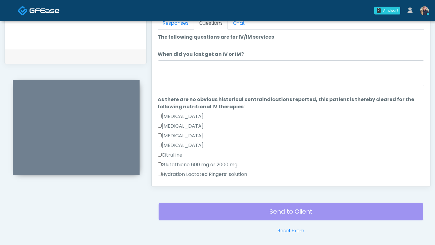
scroll to position [274, 0]
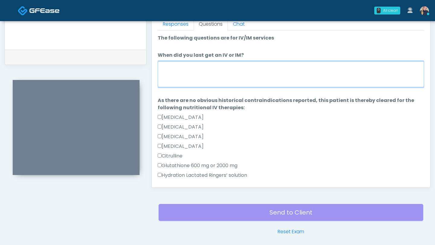
click at [224, 70] on textarea "When did you last get an IV or IM?" at bounding box center [291, 74] width 267 height 26
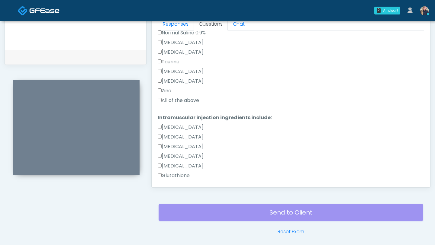
scroll to position [221, 0]
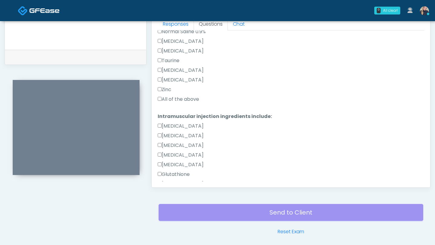
type textarea "**********"
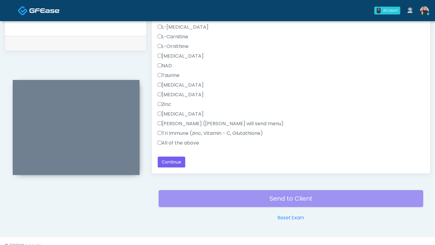
scroll to position [291, 0]
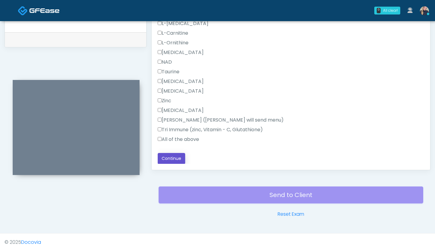
click at [171, 157] on button "Continue" at bounding box center [172, 158] width 28 height 11
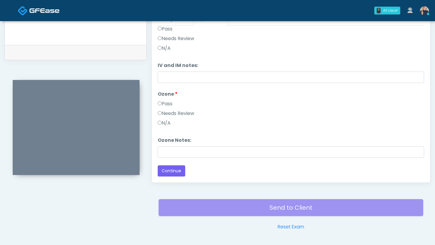
scroll to position [295, 0]
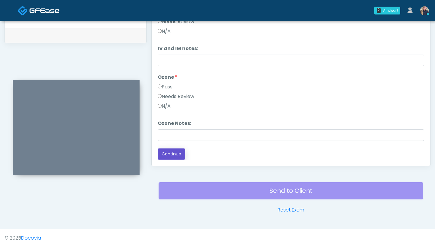
click at [173, 154] on button "Continue" at bounding box center [172, 154] width 28 height 11
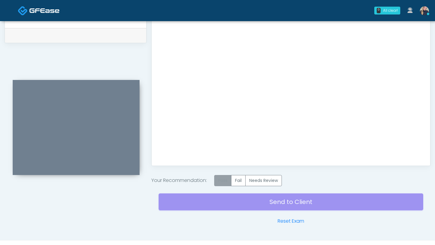
click at [226, 182] on label "Pass" at bounding box center [222, 180] width 17 height 11
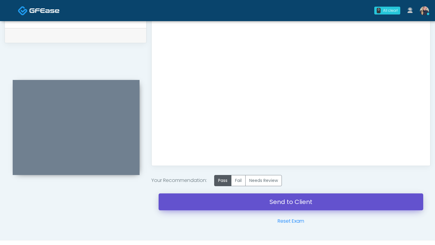
click at [249, 202] on link "Send to Client" at bounding box center [291, 202] width 265 height 17
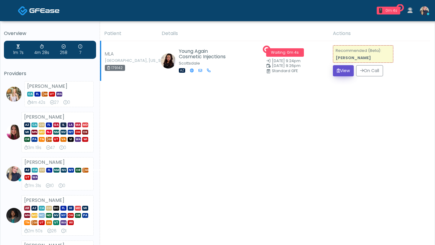
click at [344, 72] on button "View" at bounding box center [343, 70] width 21 height 11
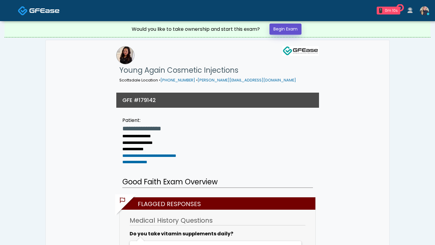
click at [288, 31] on link "Begin Exam" at bounding box center [286, 29] width 32 height 11
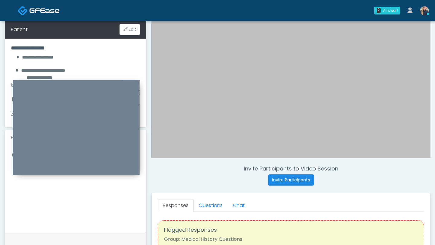
scroll to position [137, 0]
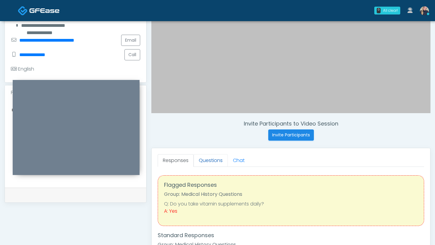
click at [217, 160] on link "Questions" at bounding box center [211, 160] width 34 height 13
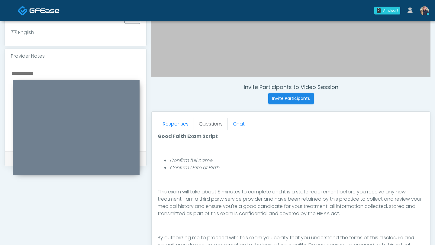
scroll to position [220, 0]
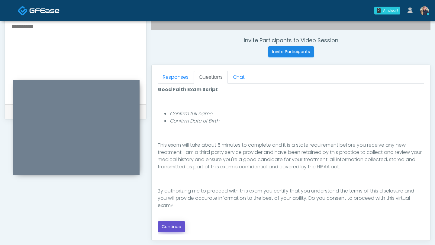
click at [165, 226] on button "Continue" at bounding box center [172, 227] width 28 height 11
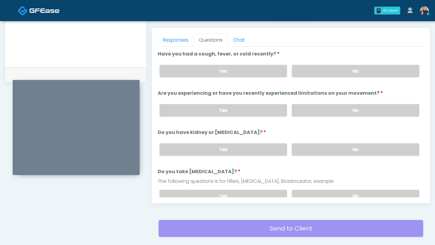
scroll to position [257, 0]
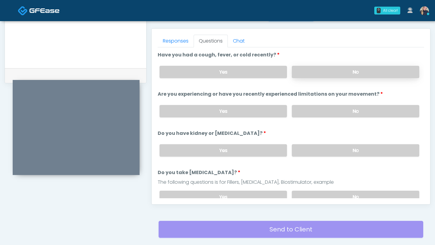
click at [328, 71] on label "No" at bounding box center [356, 72] width 128 height 12
click at [343, 109] on label "No" at bounding box center [356, 111] width 128 height 12
click at [349, 147] on label "No" at bounding box center [356, 150] width 128 height 12
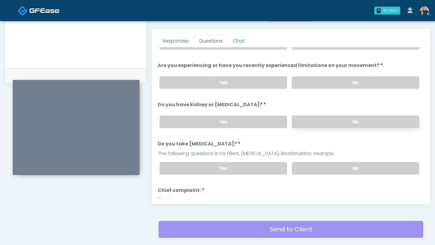
scroll to position [29, 0]
click at [361, 166] on label "No" at bounding box center [356, 168] width 128 height 12
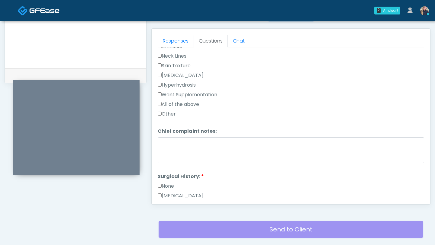
scroll to position [193, 0]
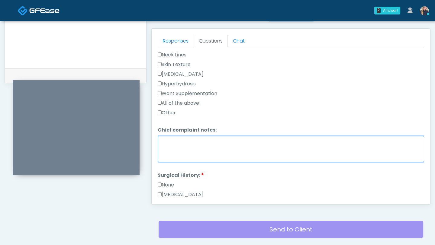
click at [208, 154] on textarea "Chief complaint notes:" at bounding box center [291, 149] width 267 height 26
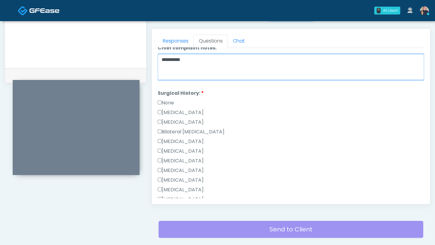
scroll to position [275, 0]
type textarea "**********"
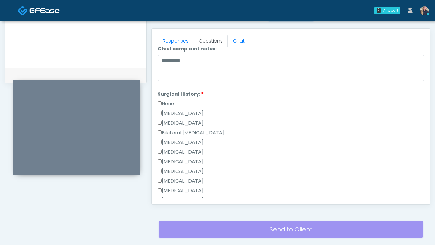
scroll to position [365, 0]
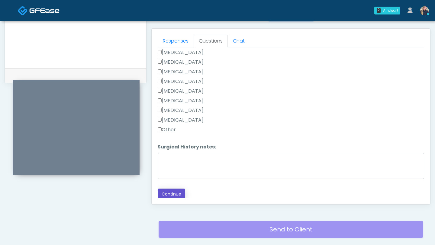
click at [173, 193] on button "Continue" at bounding box center [172, 194] width 28 height 11
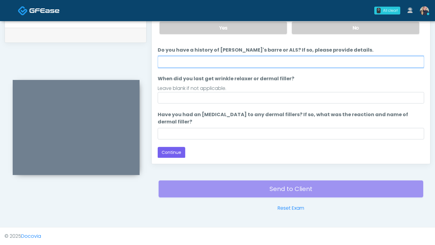
click at [247, 59] on input "Do you have a history of Guillain's barre or ALS? If so, please provide details." at bounding box center [291, 61] width 267 height 11
type input "**"
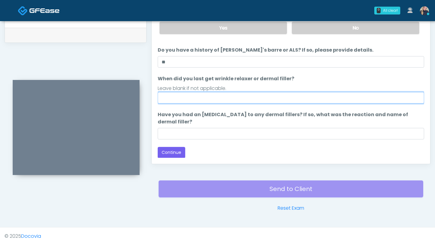
click at [261, 97] on input "When did you last get wrinkle relaxer or dermal filler?" at bounding box center [291, 97] width 267 height 11
type input "*"
type input "**********"
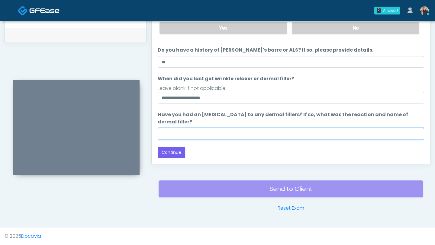
click at [242, 138] on input "Have you had an allergic response to any dermal fillers? If so, what was the re…" at bounding box center [291, 133] width 267 height 11
type input "****"
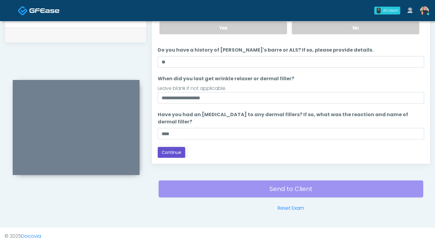
click at [170, 154] on button "Continue" at bounding box center [172, 152] width 28 height 11
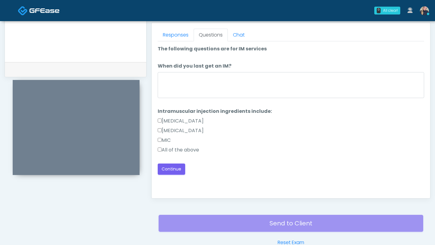
scroll to position [261, 0]
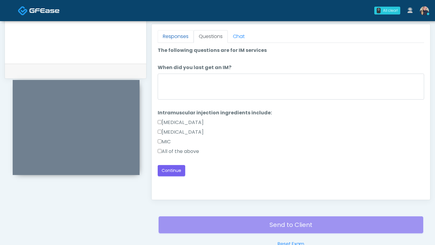
click at [173, 37] on link "Responses" at bounding box center [176, 36] width 36 height 13
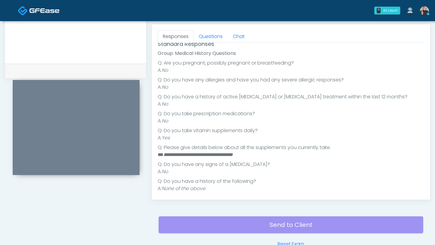
scroll to position [71, 0]
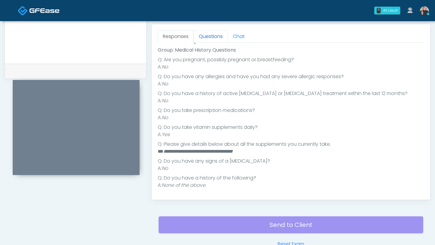
click at [216, 38] on link "Questions" at bounding box center [211, 36] width 34 height 13
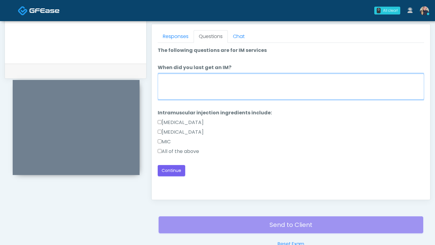
click at [209, 93] on textarea "When did you last get an IM?" at bounding box center [291, 87] width 267 height 26
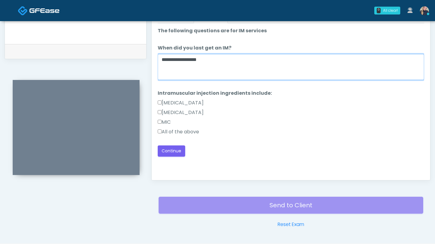
scroll to position [281, 0]
type textarea "**********"
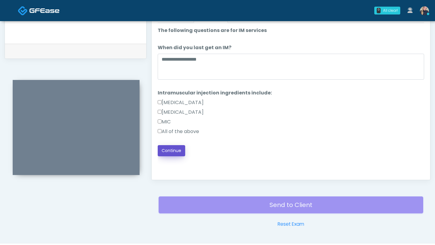
click at [172, 153] on button "Continue" at bounding box center [172, 150] width 28 height 11
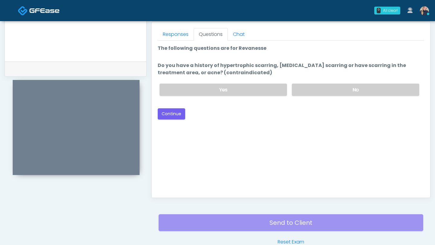
scroll to position [263, 0]
click at [334, 90] on label "No" at bounding box center [356, 90] width 128 height 12
click at [177, 112] on button "Continue" at bounding box center [172, 114] width 28 height 11
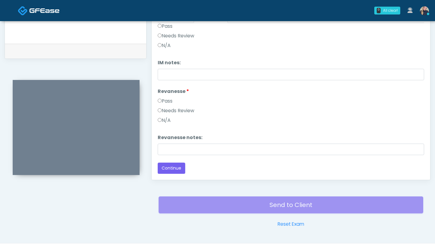
scroll to position [297, 0]
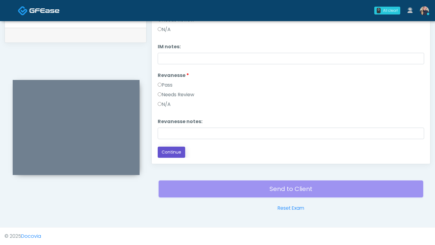
click at [172, 152] on button "Continue" at bounding box center [172, 152] width 28 height 11
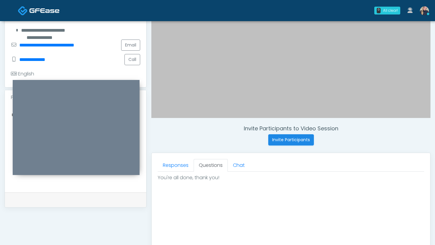
scroll to position [308, 0]
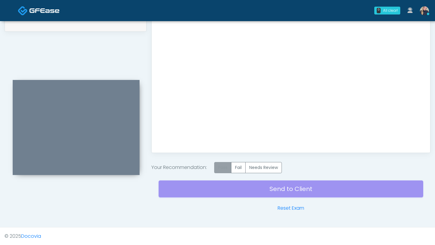
click at [220, 170] on label "Pass" at bounding box center [222, 167] width 17 height 11
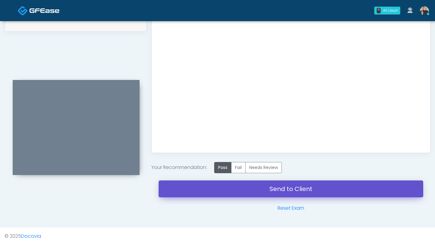
click at [284, 190] on link "Send to Client" at bounding box center [291, 189] width 265 height 17
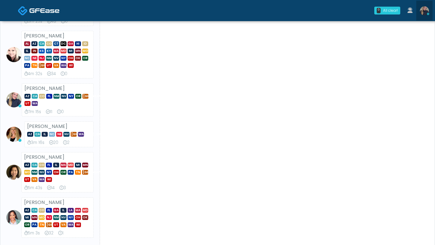
click at [428, 11] on img at bounding box center [424, 10] width 9 height 9
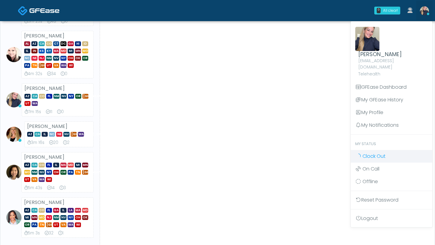
click at [400, 152] on link "Clock Out" at bounding box center [392, 156] width 82 height 13
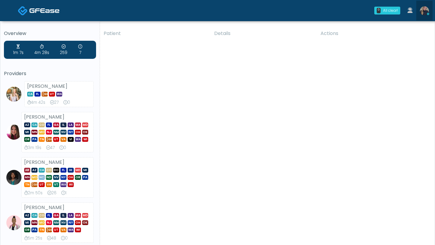
click at [426, 13] on img at bounding box center [424, 10] width 9 height 9
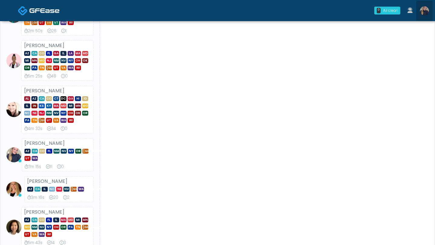
click at [423, 11] on img at bounding box center [424, 10] width 9 height 9
